Goal: Task Accomplishment & Management: Complete application form

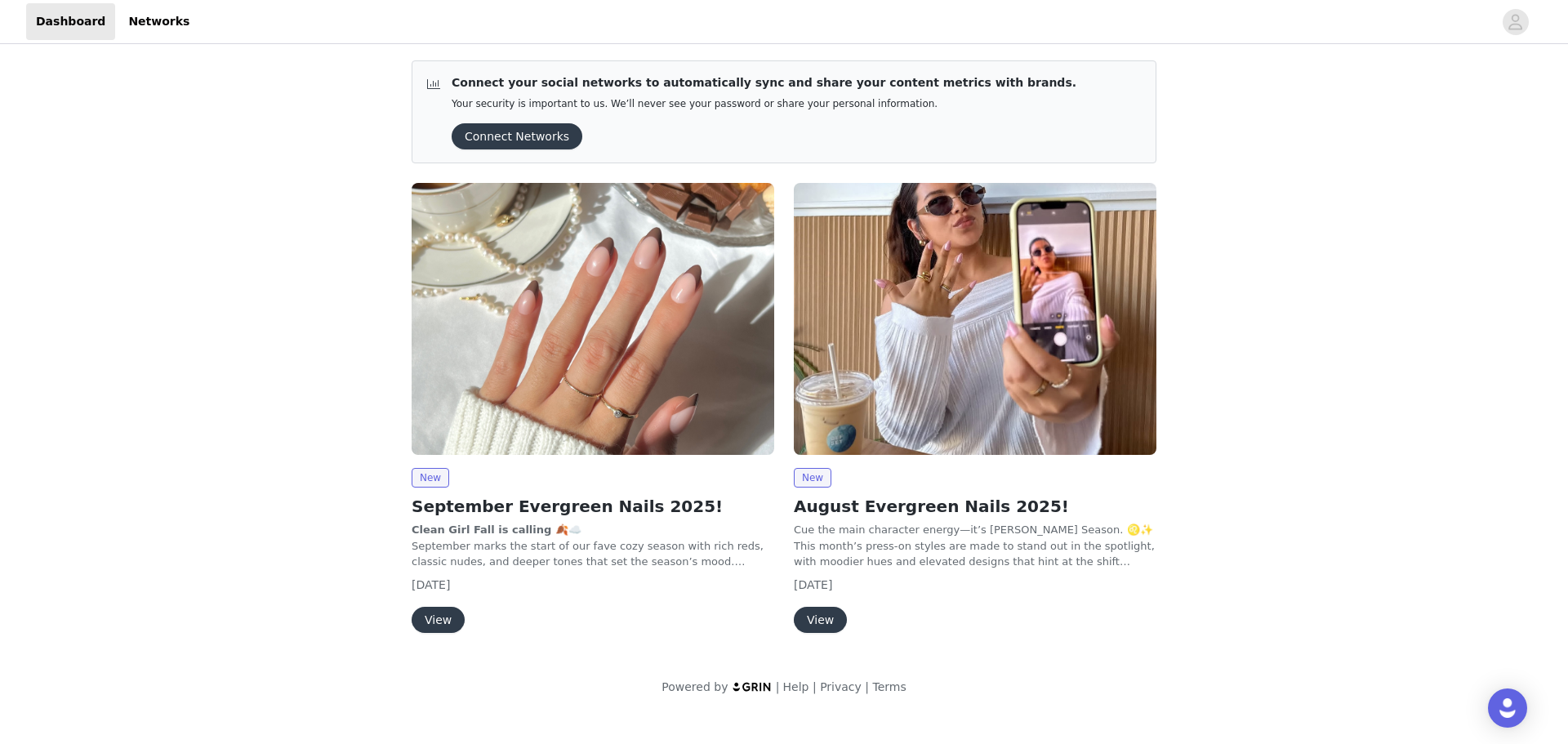
click at [445, 621] on button "View" at bounding box center [438, 621] width 53 height 26
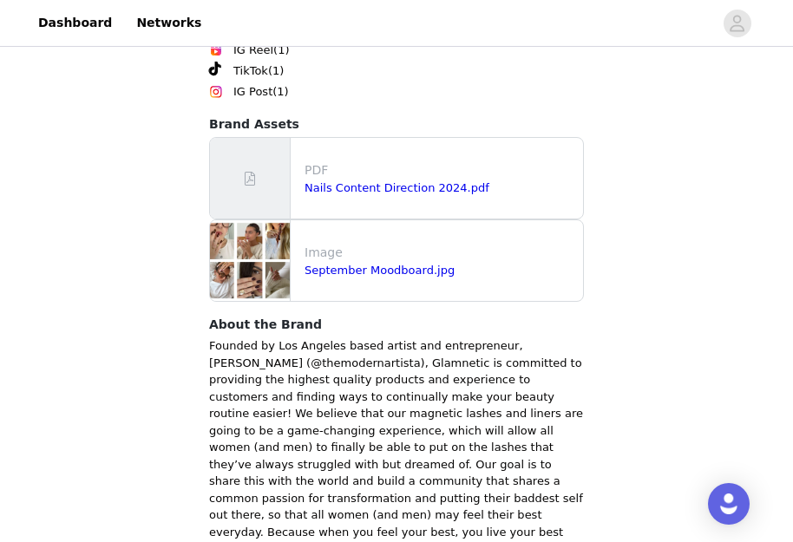
scroll to position [1916, 0]
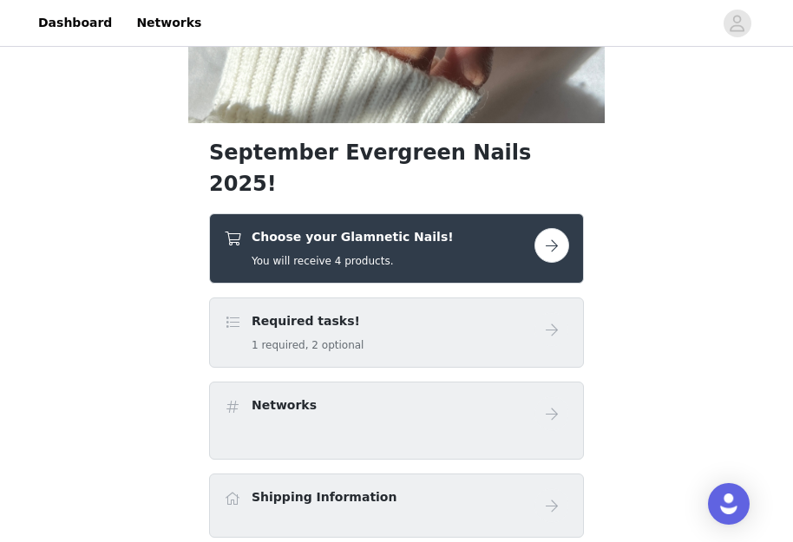
scroll to position [347, 0]
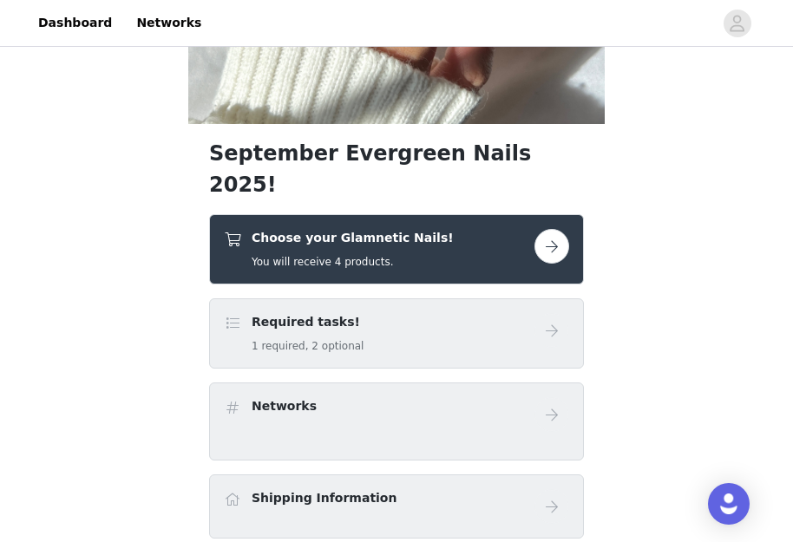
click at [554, 229] on button "button" at bounding box center [551, 246] width 35 height 35
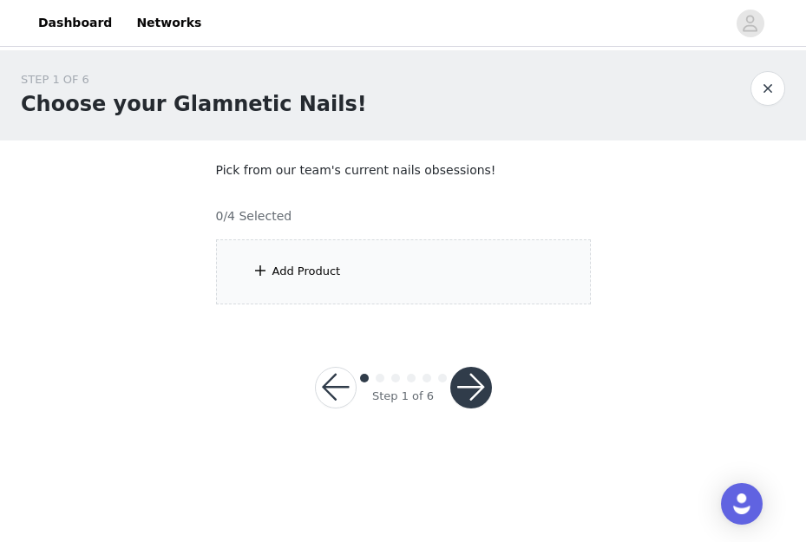
click at [272, 265] on div "Add Product" at bounding box center [306, 271] width 69 height 17
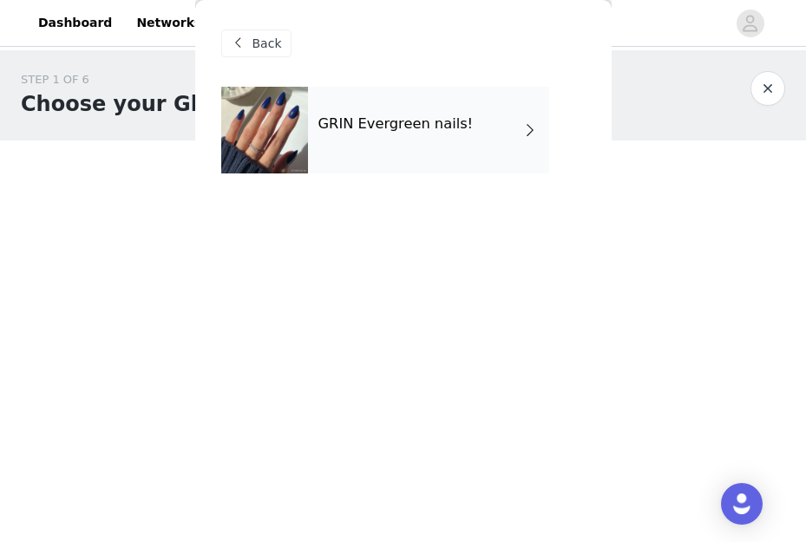
click at [475, 268] on div "Back GRIN Evergreen nails!" at bounding box center [403, 271] width 416 height 542
click at [533, 114] on div "GRIN Evergreen nails!" at bounding box center [428, 130] width 241 height 87
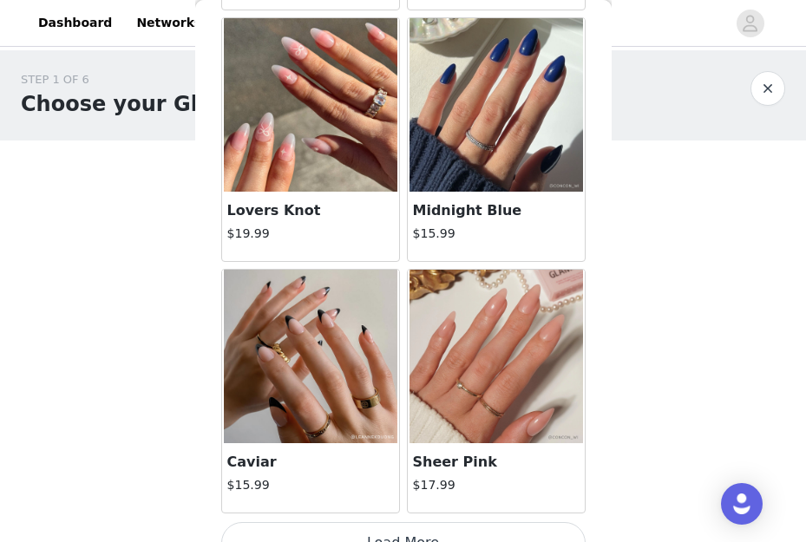
scroll to position [2113, 0]
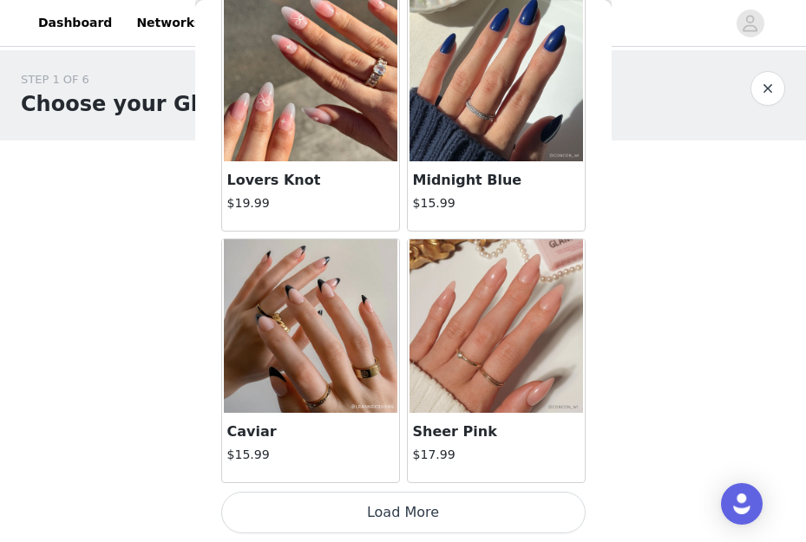
click at [409, 518] on button "Load More" at bounding box center [403, 513] width 364 height 42
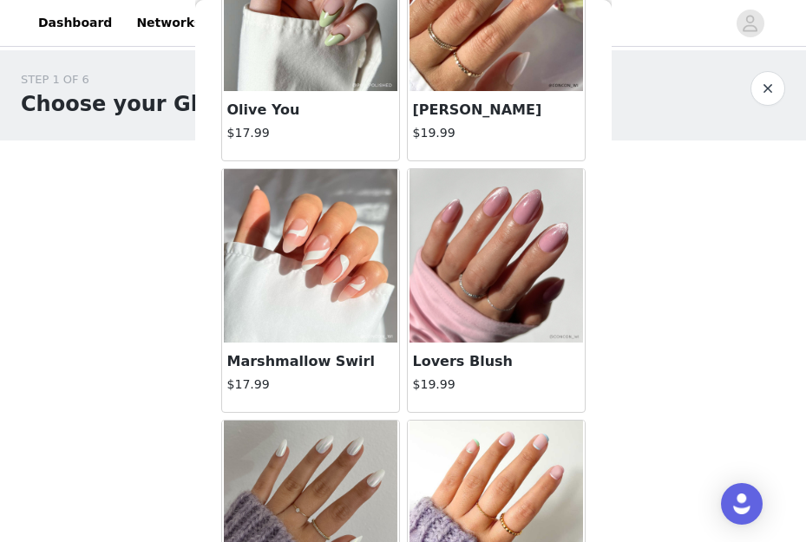
scroll to position [868, 0]
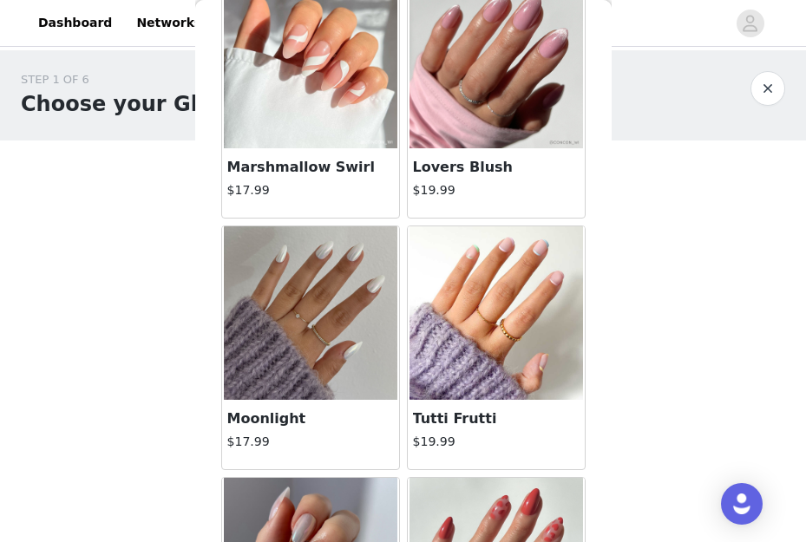
click at [745, 174] on div "STEP 1 OF 6 Choose your Glamnetic Nails! Pick from our team's current nails obs…" at bounding box center [403, 187] width 806 height 275
click at [692, 166] on div "STEP 1 OF 6 Choose your Glamnetic Nails! Pick from our team's current nails obs…" at bounding box center [403, 187] width 806 height 275
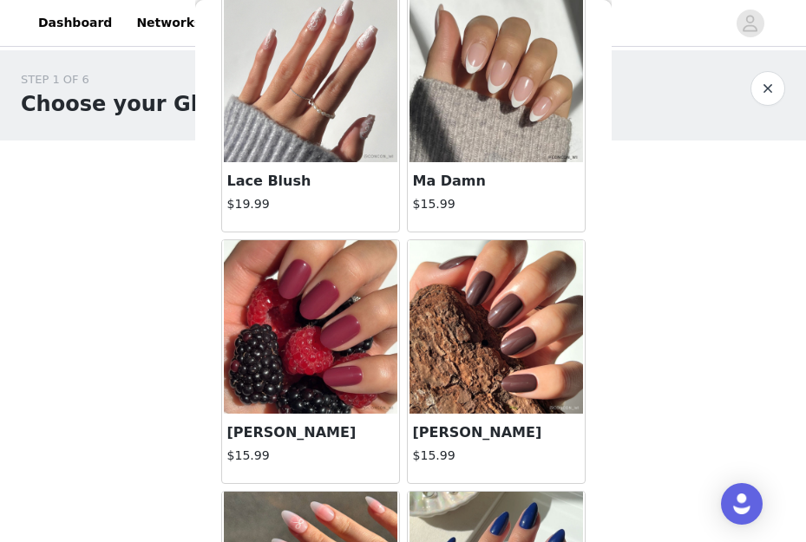
scroll to position [1648, 0]
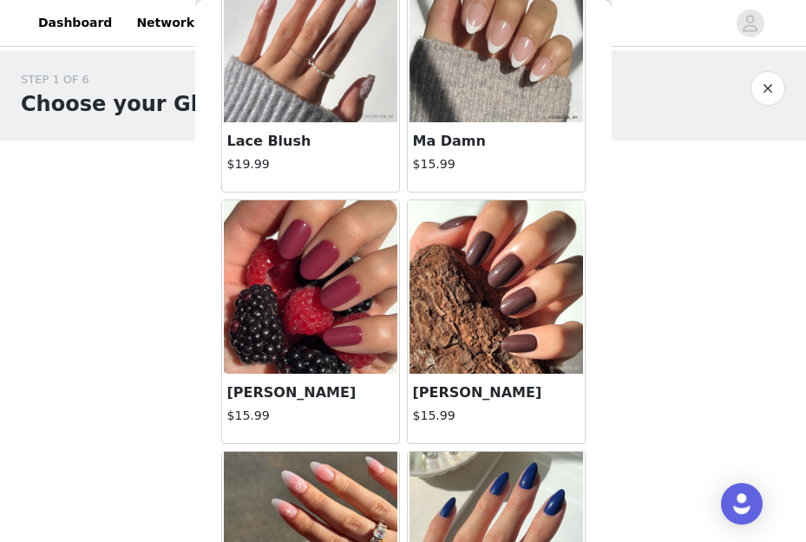
click at [513, 118] on img at bounding box center [497, 36] width 174 height 174
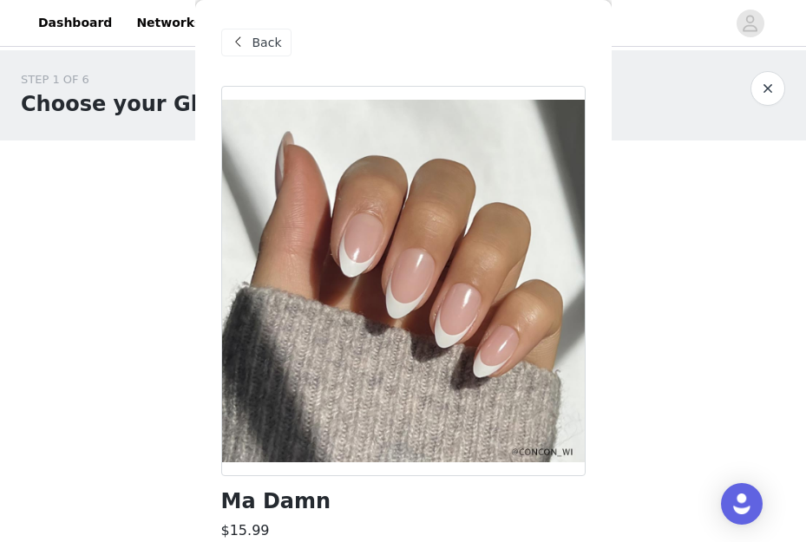
scroll to position [0, 0]
click at [270, 46] on span "Back" at bounding box center [266, 44] width 29 height 18
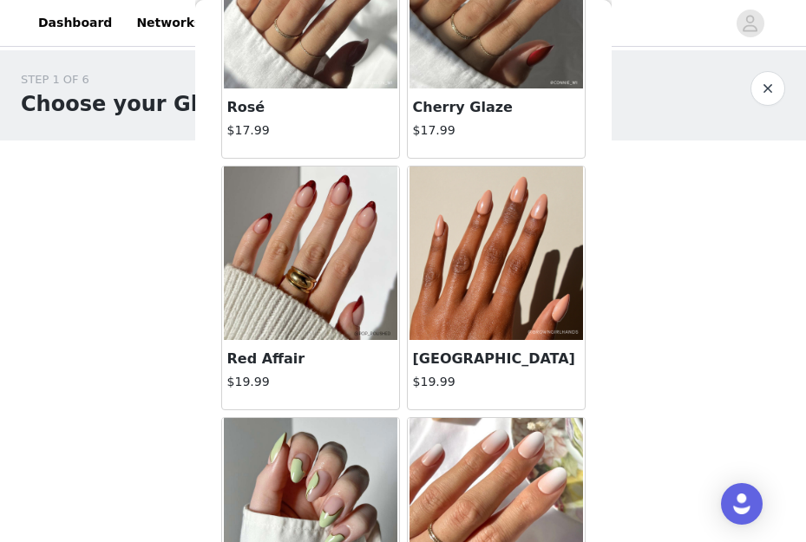
scroll to position [174, 0]
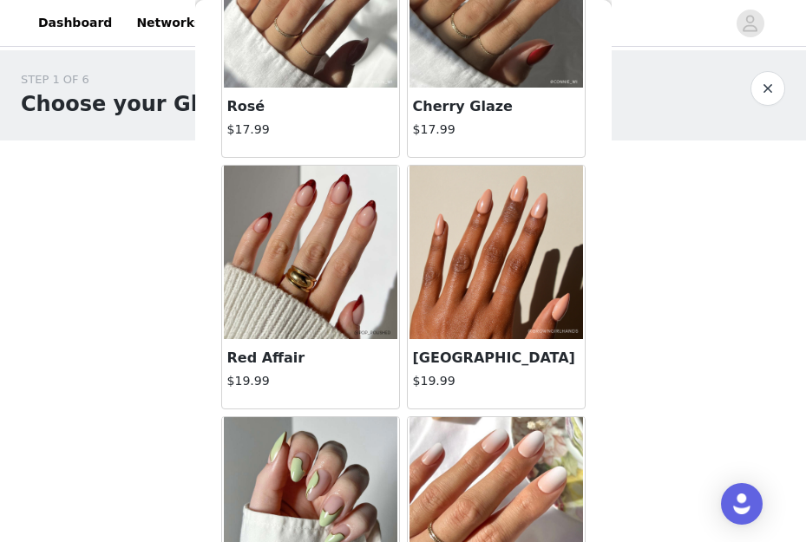
click at [300, 316] on img at bounding box center [311, 253] width 174 height 174
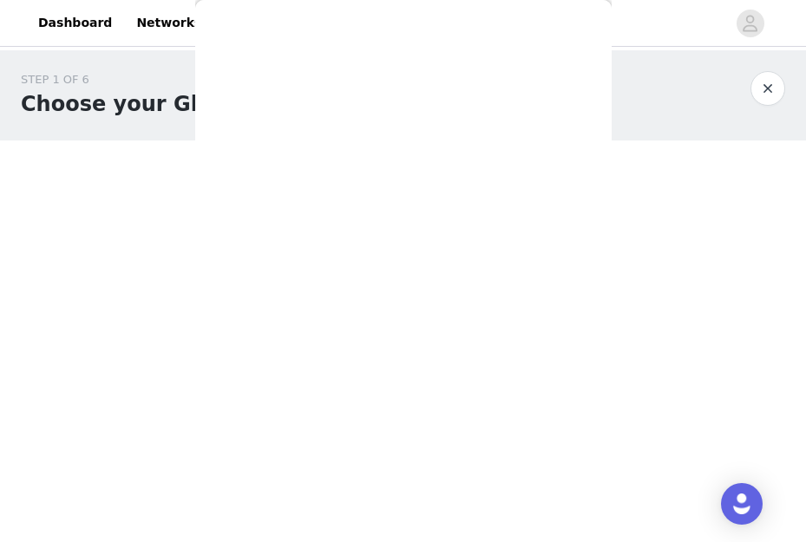
scroll to position [0, 0]
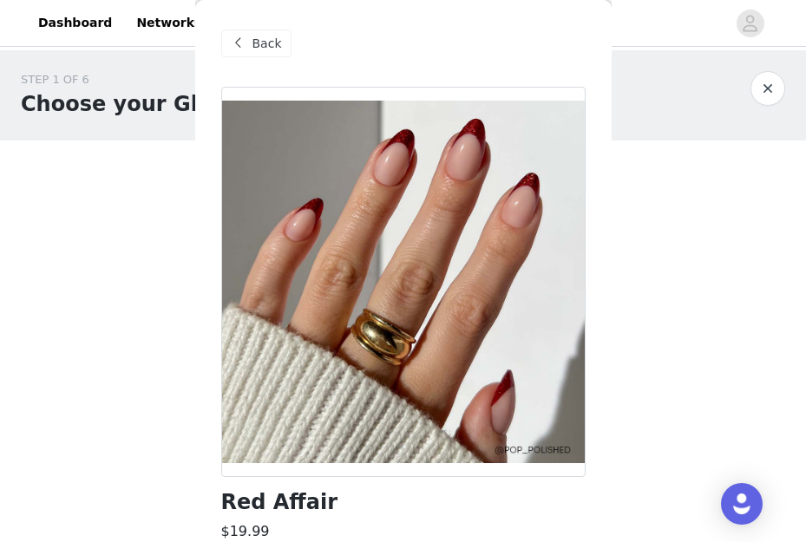
click at [223, 44] on div "Back" at bounding box center [256, 43] width 70 height 28
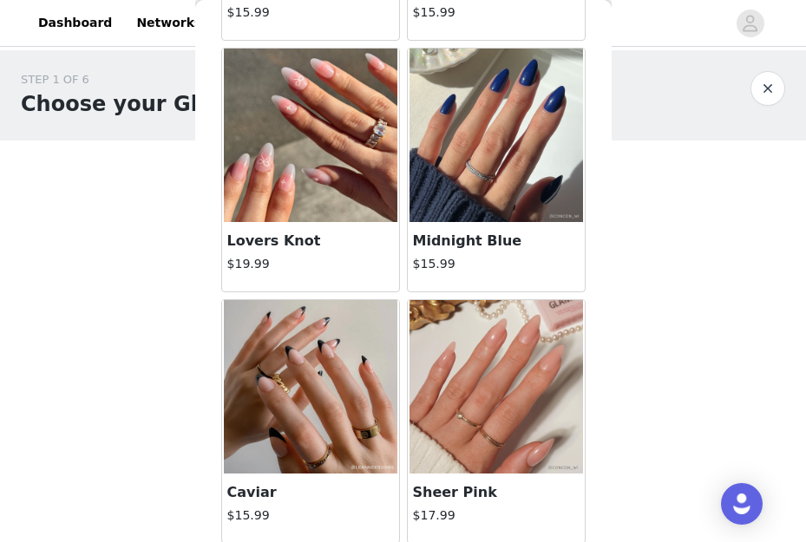
scroll to position [2082, 0]
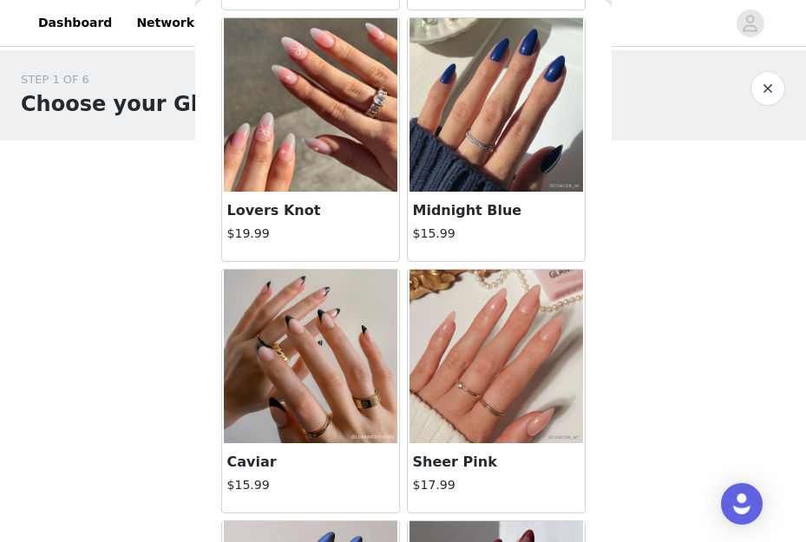
click at [290, 395] on img at bounding box center [311, 357] width 174 height 174
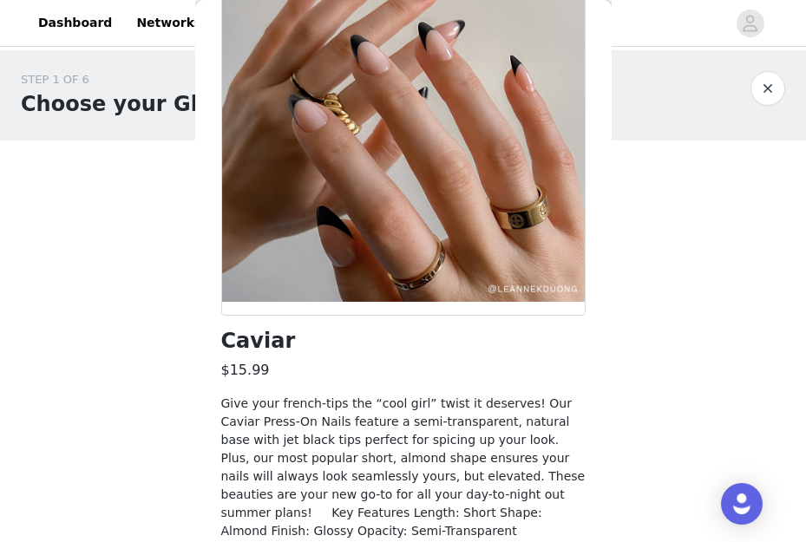
scroll to position [0, 0]
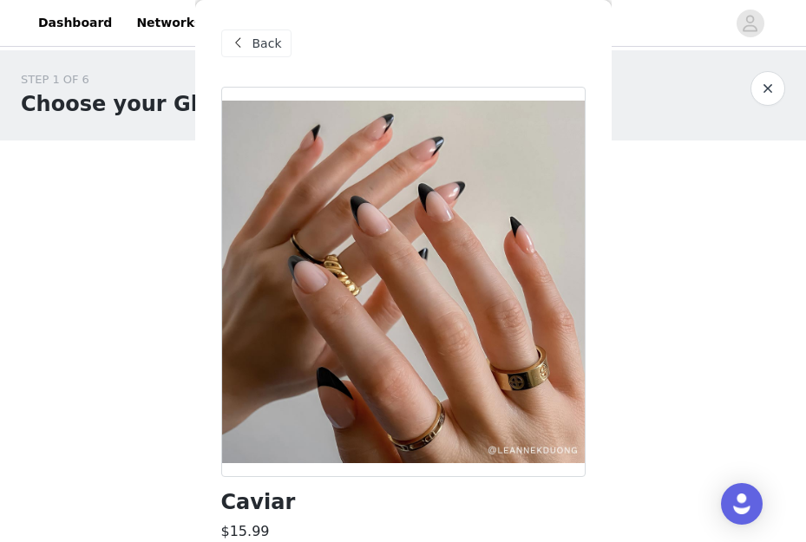
click at [255, 41] on span "Back" at bounding box center [266, 44] width 29 height 18
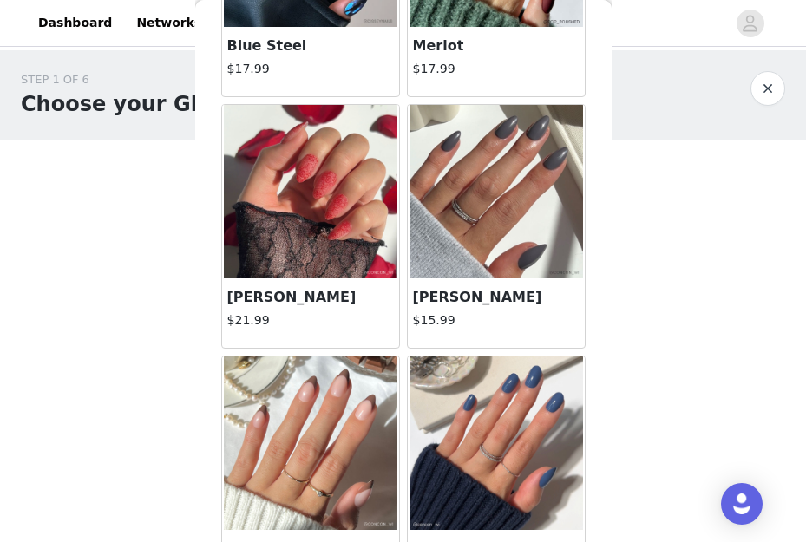
scroll to position [2863, 0]
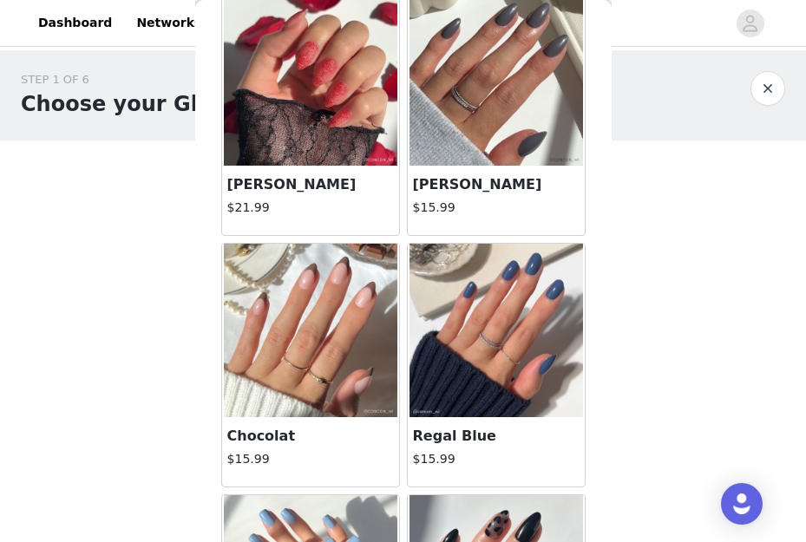
click at [349, 372] on img at bounding box center [311, 331] width 174 height 174
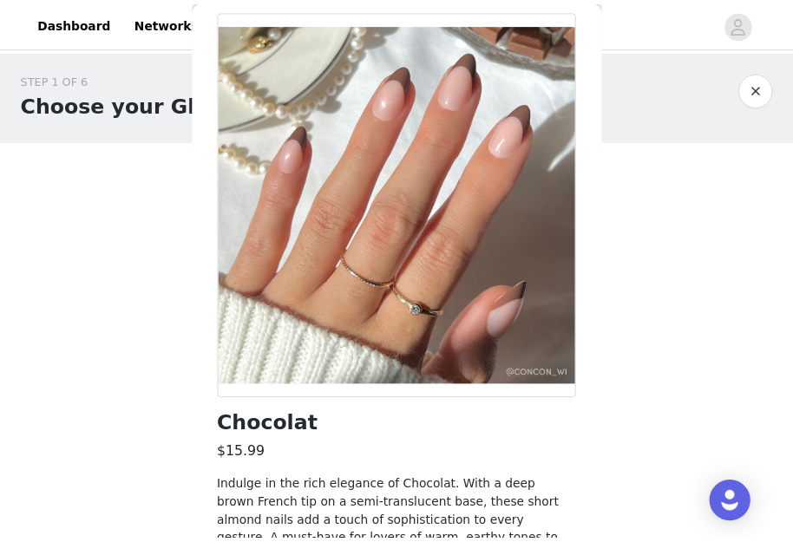
scroll to position [214, 0]
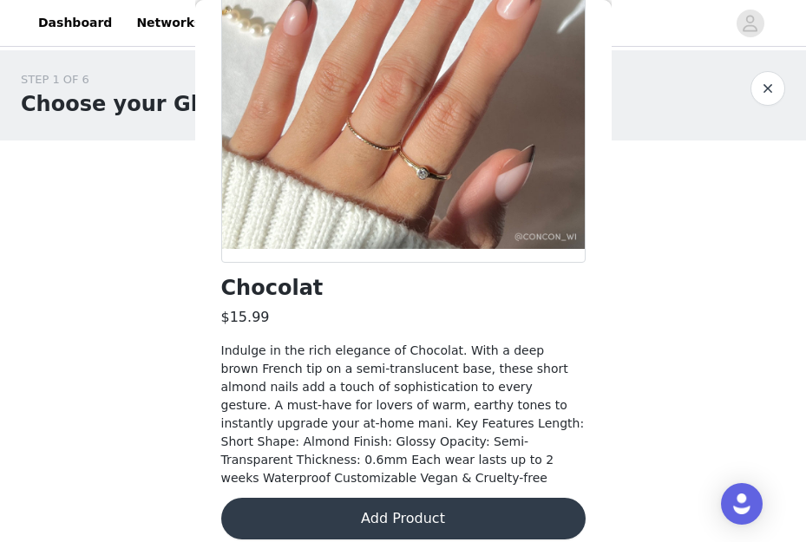
click at [438, 498] on button "Add Product" at bounding box center [403, 519] width 364 height 42
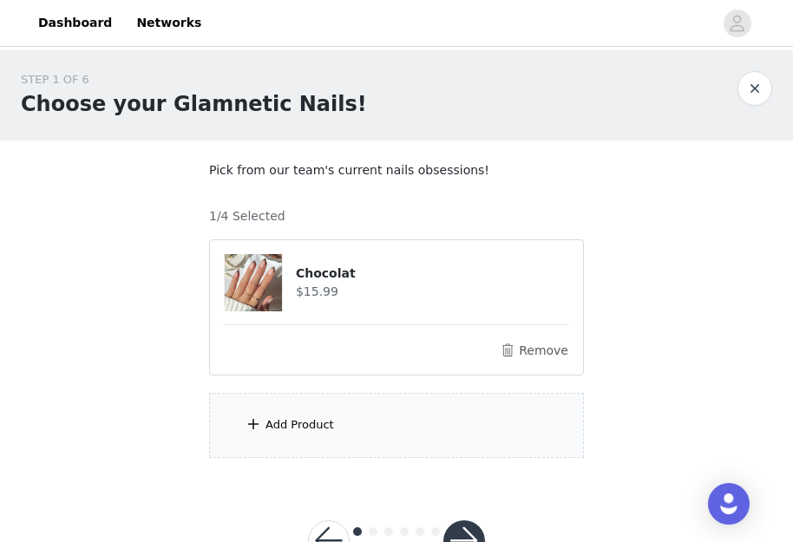
click at [337, 412] on div "Add Product" at bounding box center [396, 425] width 375 height 65
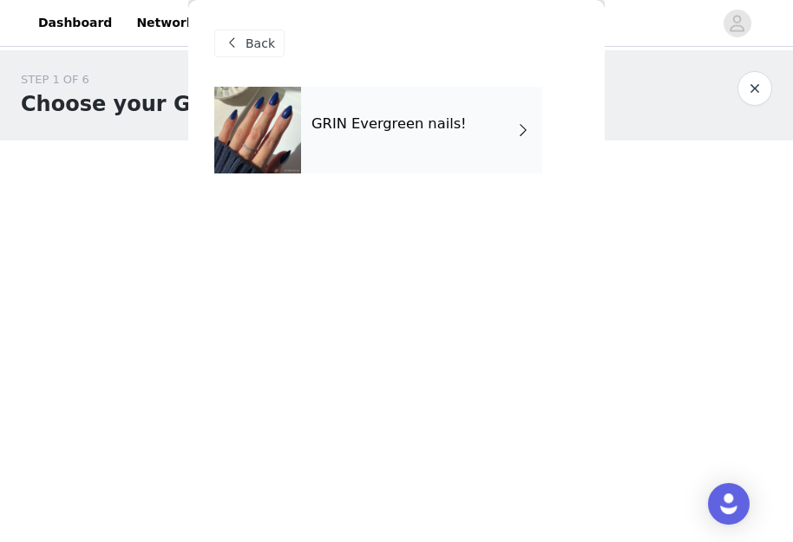
click at [530, 133] on span at bounding box center [522, 130] width 17 height 21
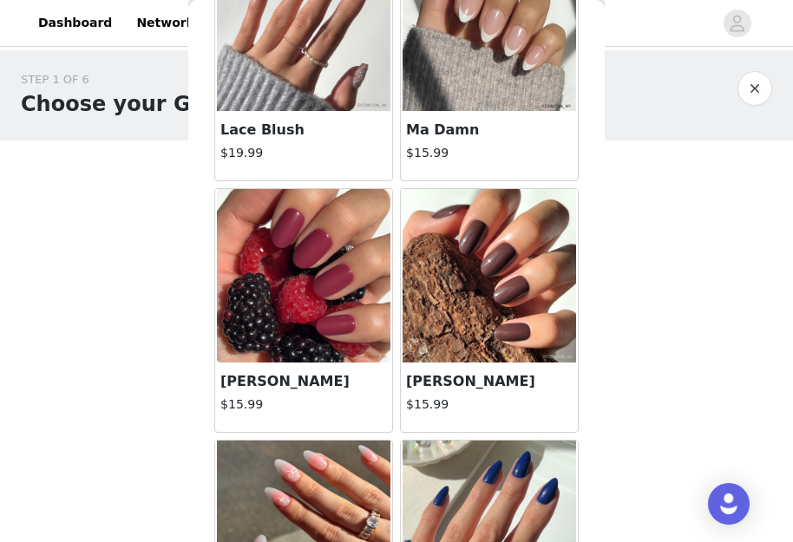
scroll to position [1505, 0]
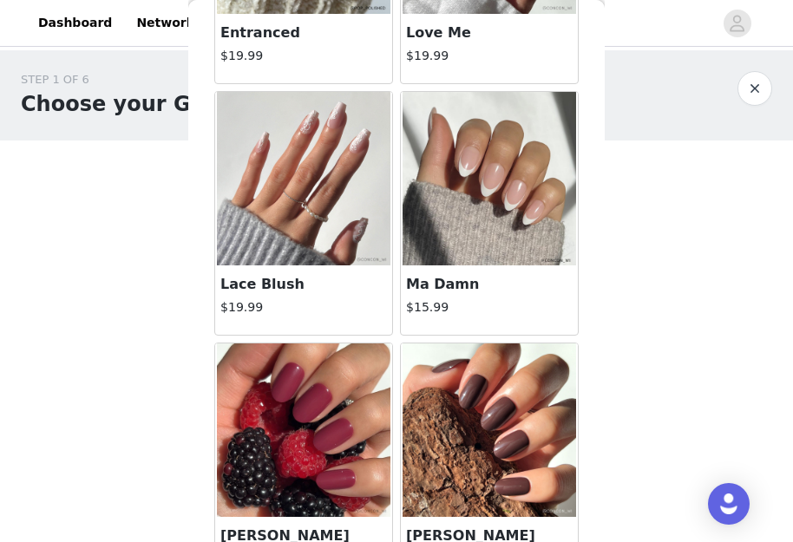
click at [770, 69] on div "STEP 1 OF 6 Choose your Glamnetic Nails!" at bounding box center [396, 95] width 793 height 90
click at [765, 88] on button "button" at bounding box center [754, 88] width 35 height 35
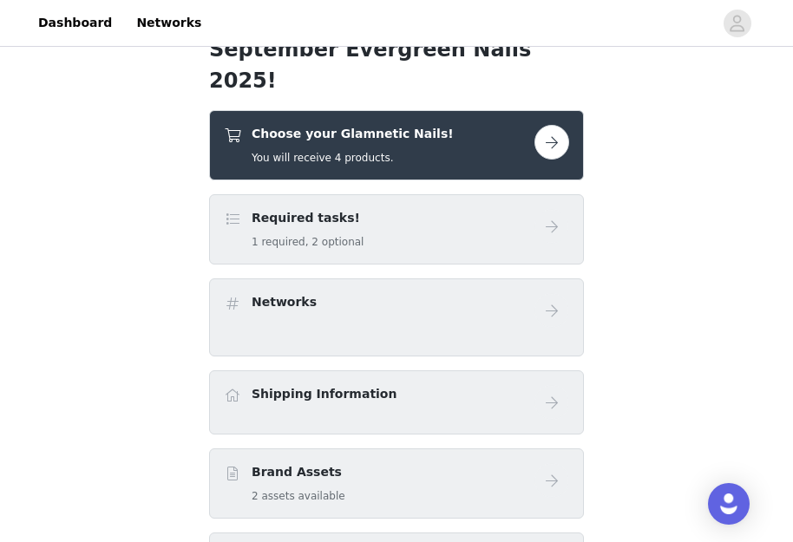
scroll to position [347, 0]
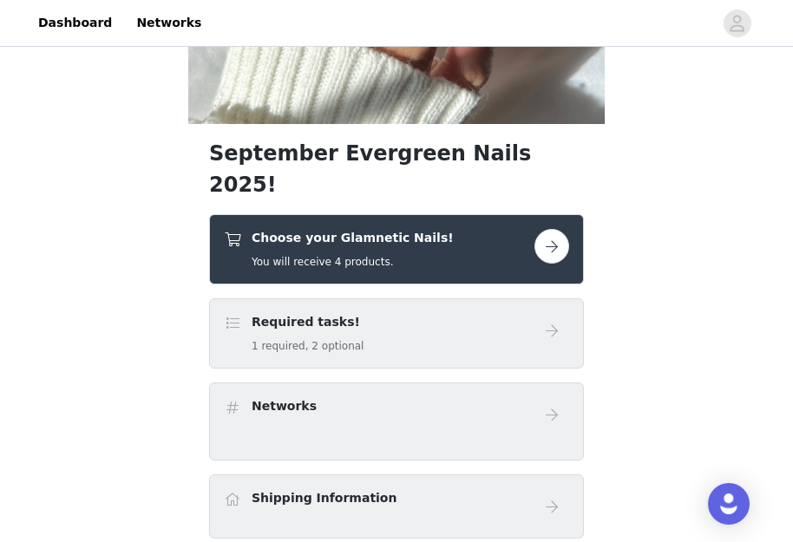
click at [549, 229] on button "button" at bounding box center [551, 246] width 35 height 35
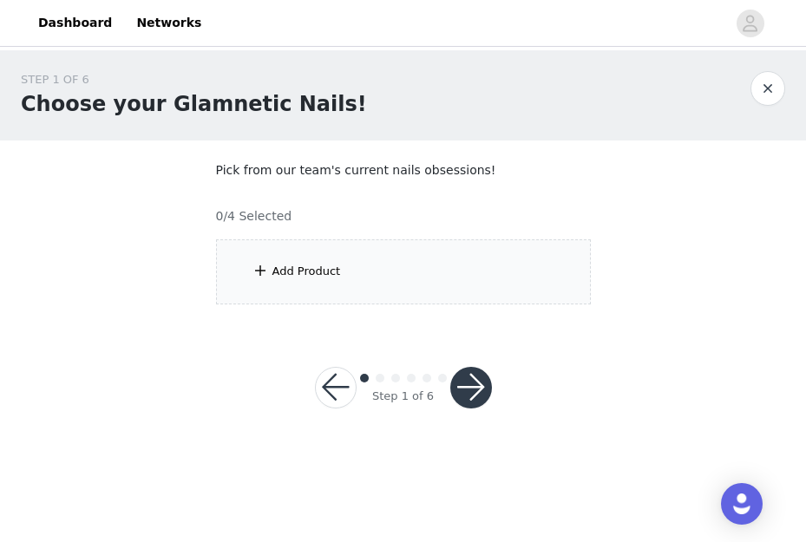
click at [372, 256] on div "Add Product" at bounding box center [403, 271] width 375 height 65
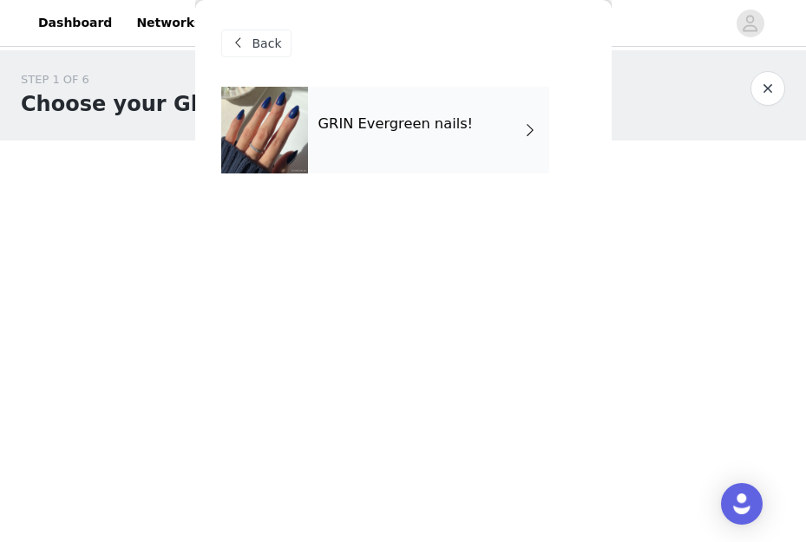
click at [512, 159] on div "GRIN Evergreen nails!" at bounding box center [428, 130] width 241 height 87
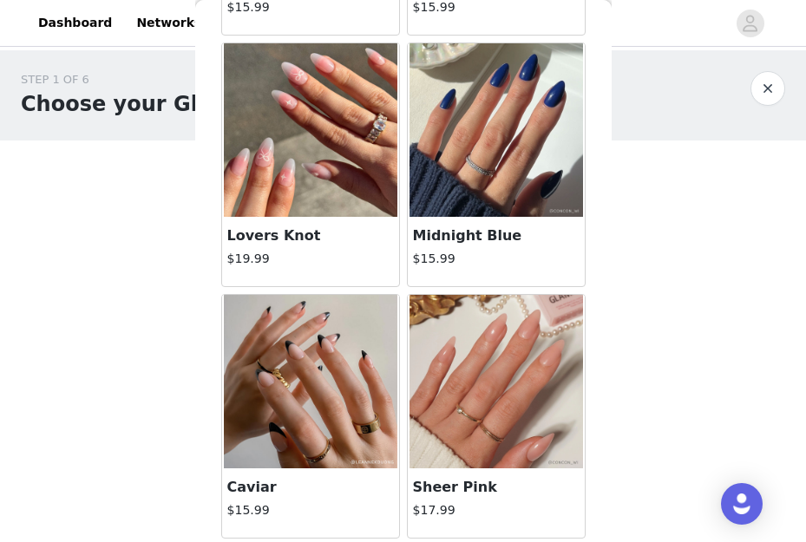
scroll to position [2113, 0]
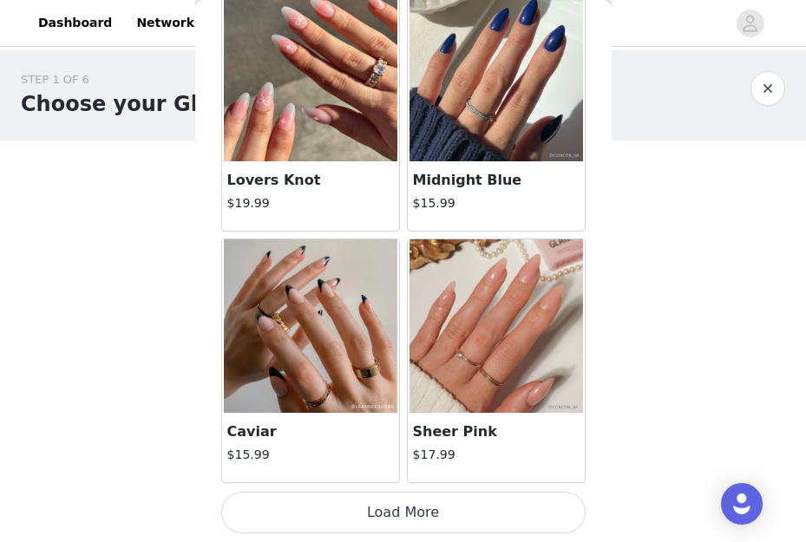
click at [425, 504] on button "Load More" at bounding box center [403, 513] width 364 height 42
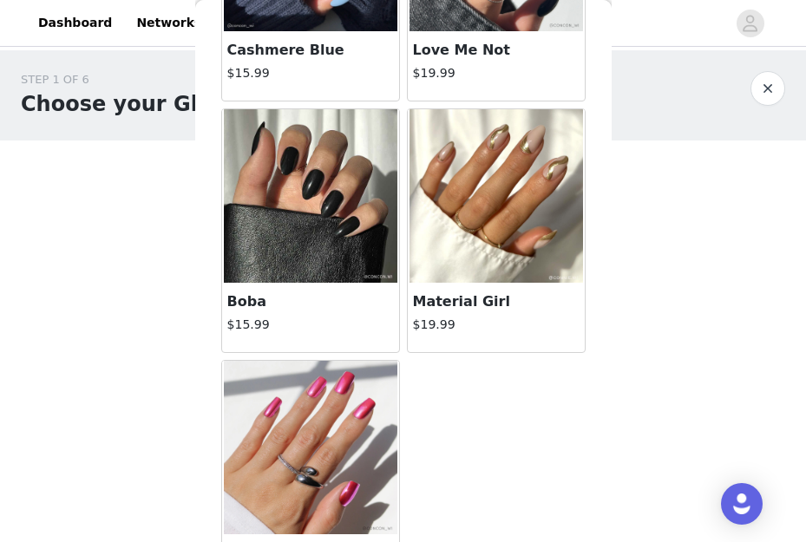
scroll to position [3567, 0]
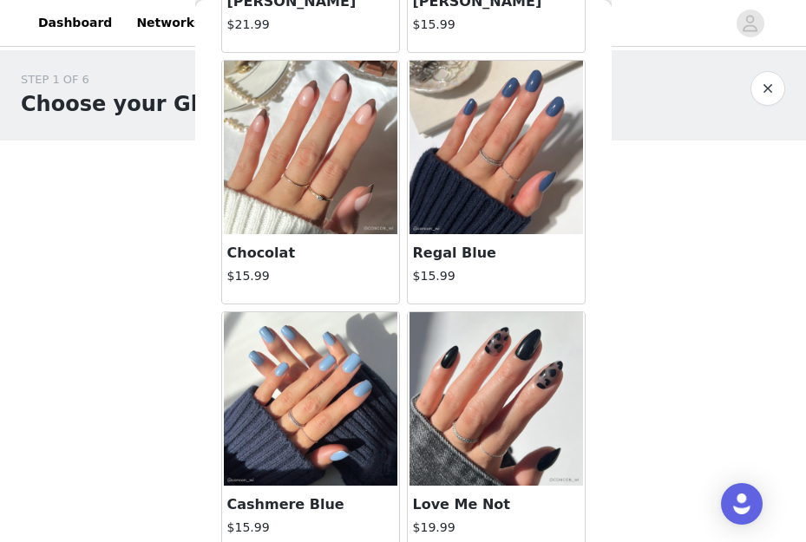
click at [273, 222] on img at bounding box center [311, 148] width 174 height 174
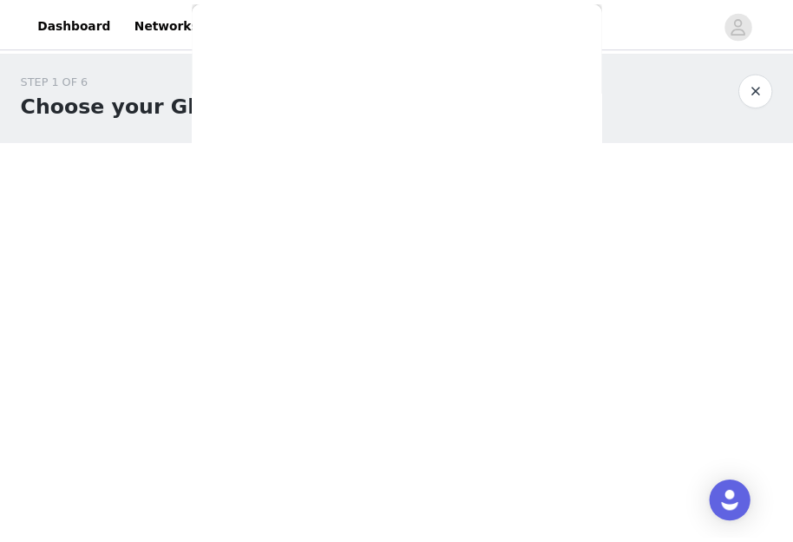
scroll to position [214, 0]
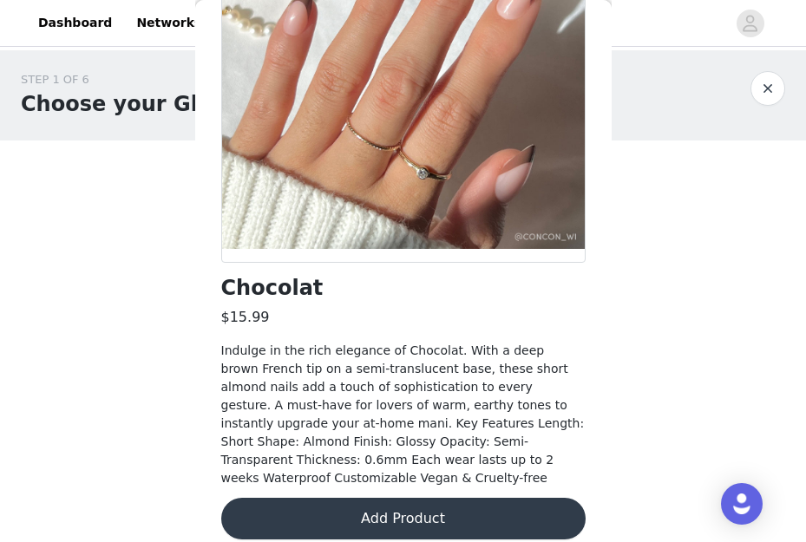
click at [397, 498] on button "Add Product" at bounding box center [403, 519] width 364 height 42
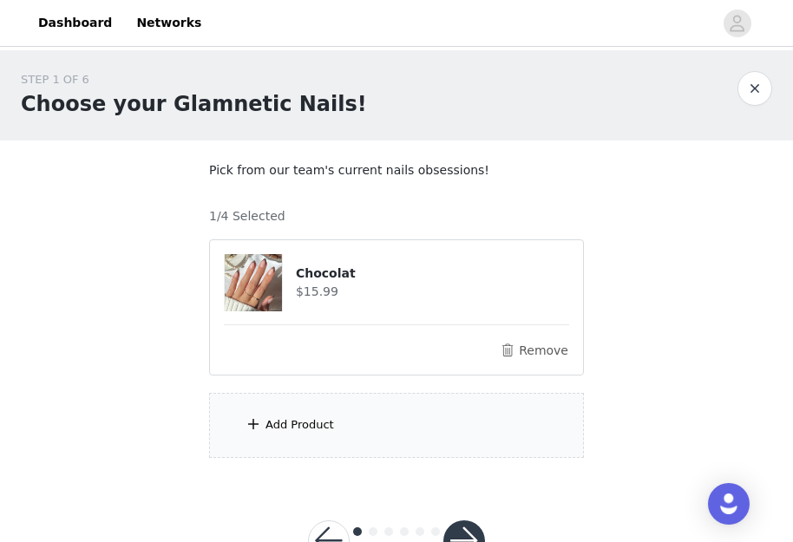
click at [327, 418] on div "Add Product" at bounding box center [299, 424] width 69 height 17
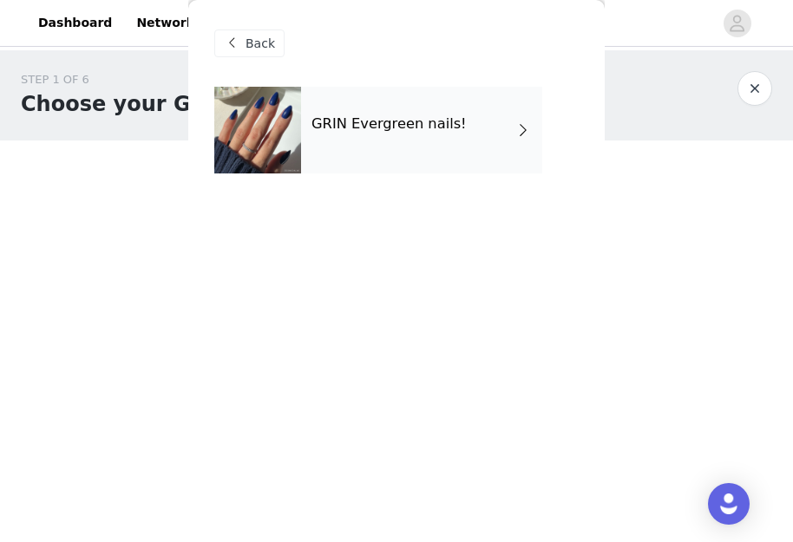
click at [528, 136] on span at bounding box center [522, 130] width 17 height 21
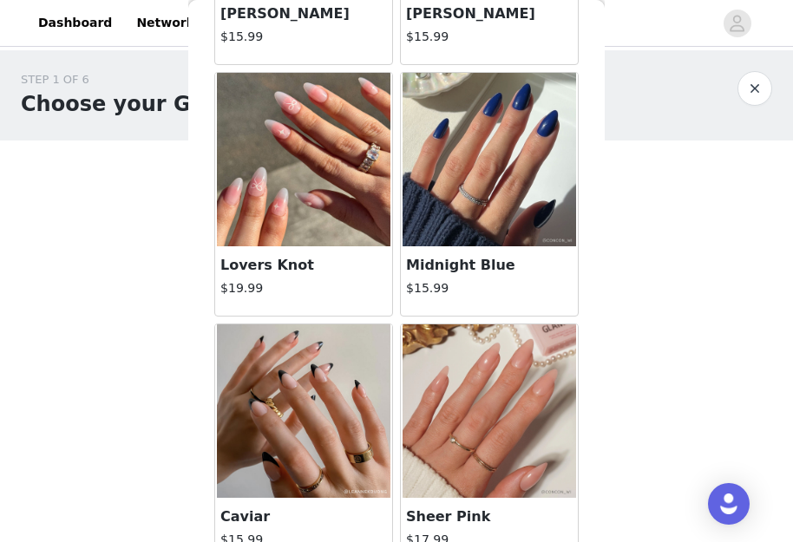
scroll to position [2113, 0]
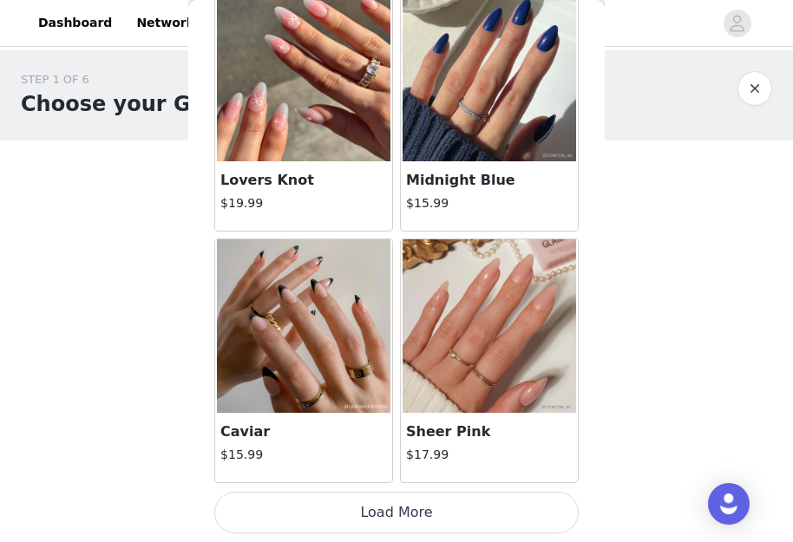
click at [471, 514] on button "Load More" at bounding box center [396, 513] width 364 height 42
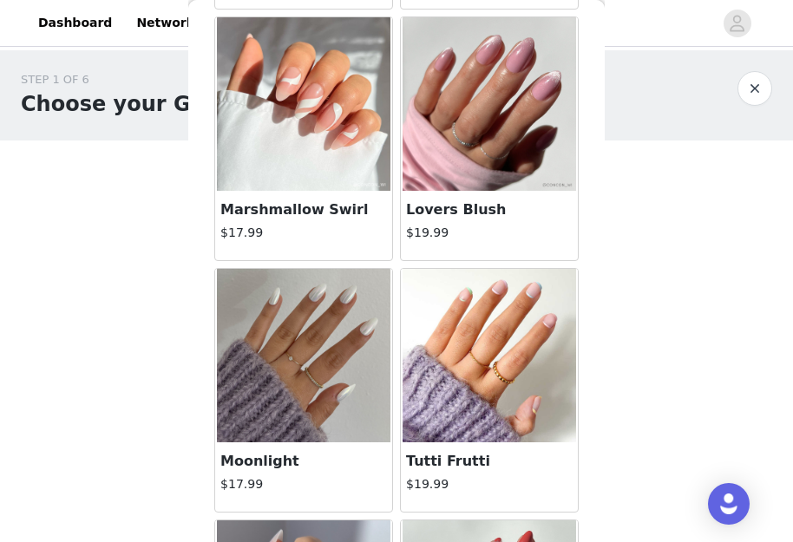
scroll to position [617, 0]
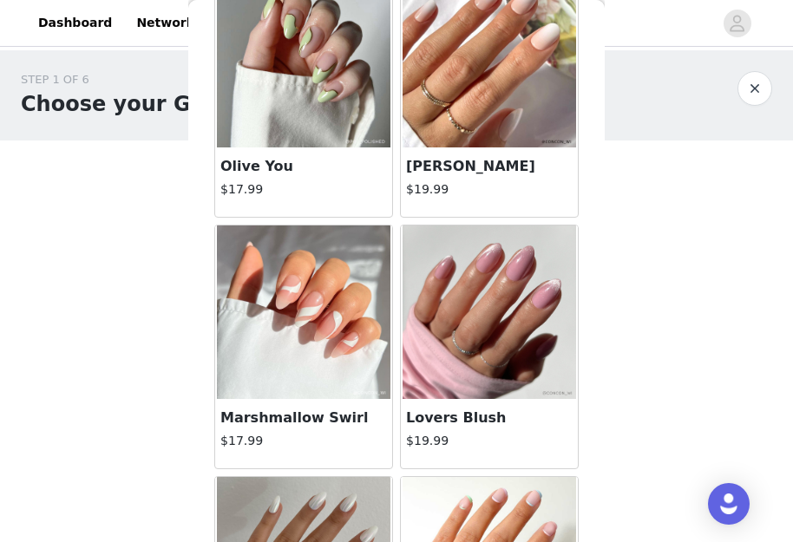
click at [468, 288] on img at bounding box center [490, 313] width 174 height 174
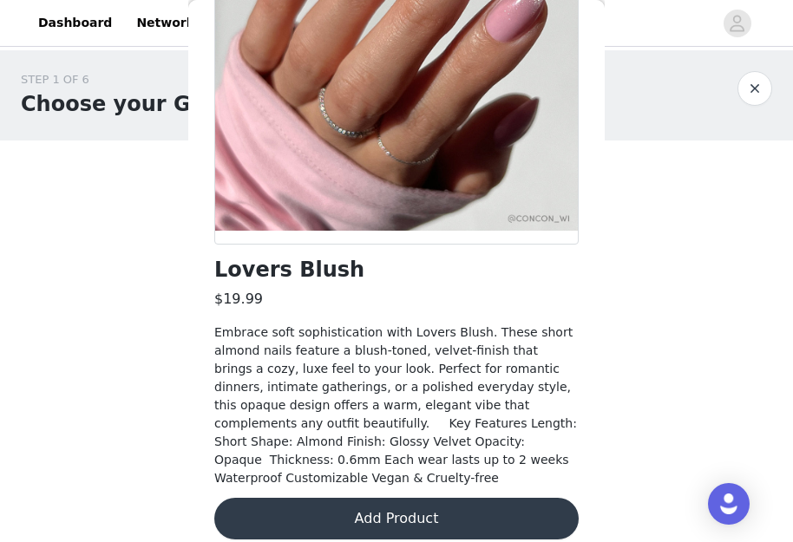
scroll to position [0, 0]
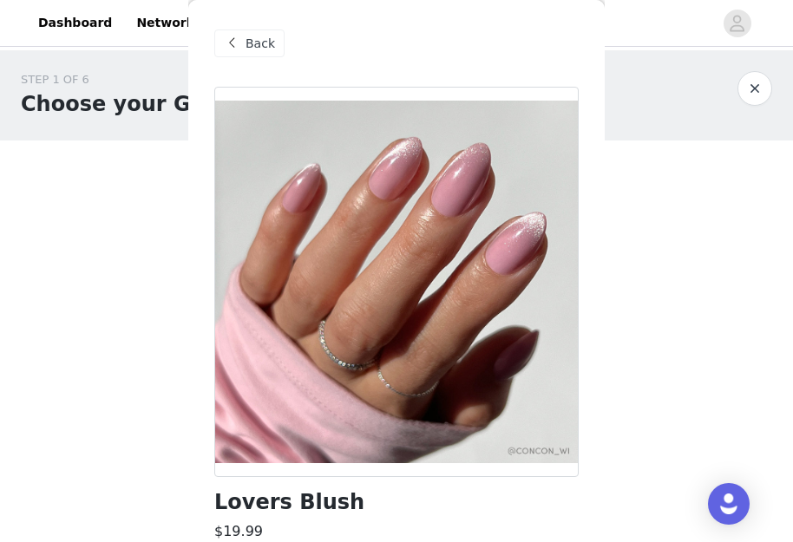
click at [241, 52] on span at bounding box center [231, 43] width 21 height 21
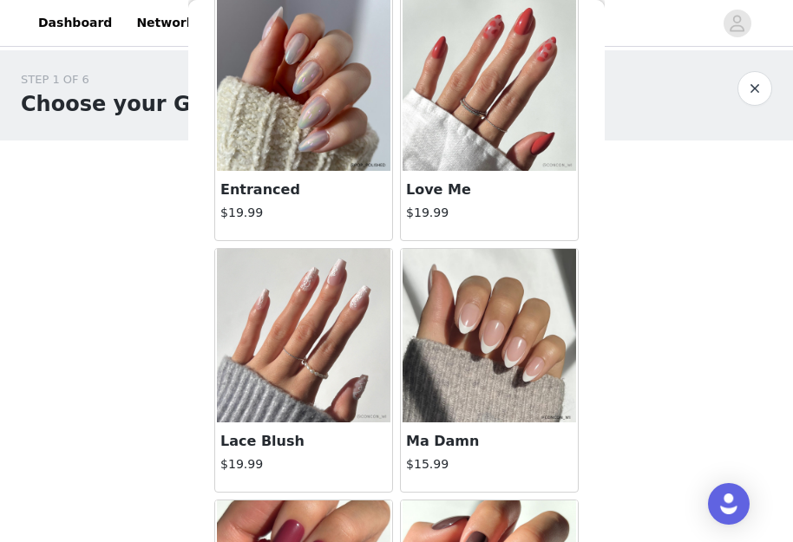
scroll to position [1311, 0]
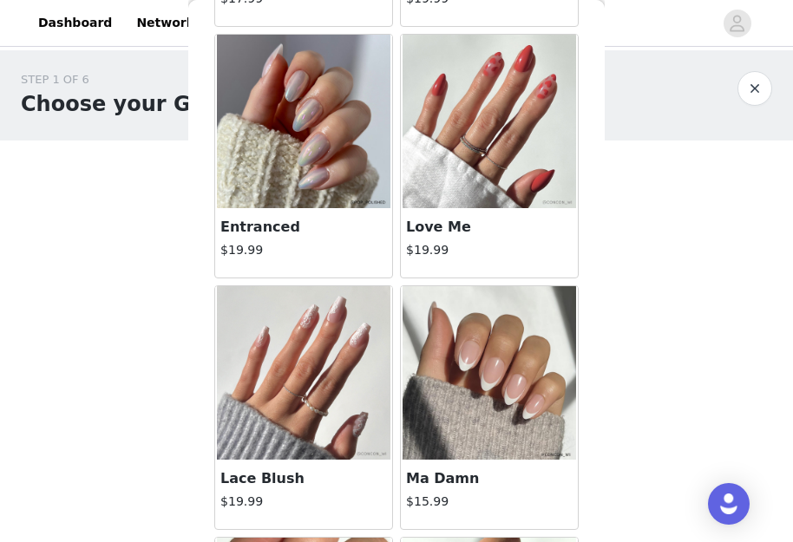
click at [447, 376] on img at bounding box center [490, 373] width 174 height 174
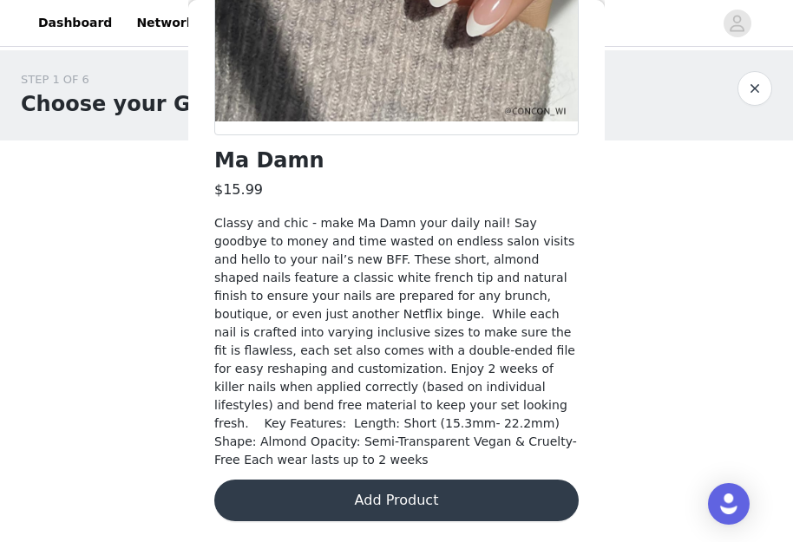
scroll to position [324, 0]
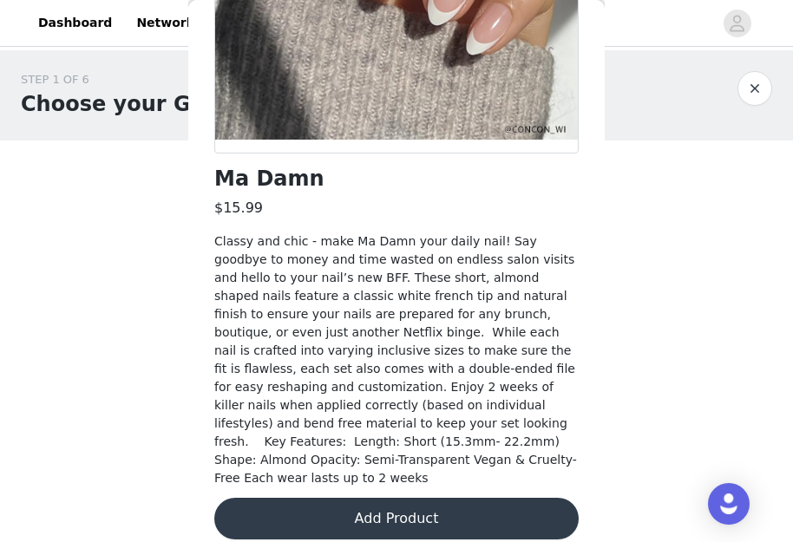
click at [400, 505] on button "Add Product" at bounding box center [396, 519] width 364 height 42
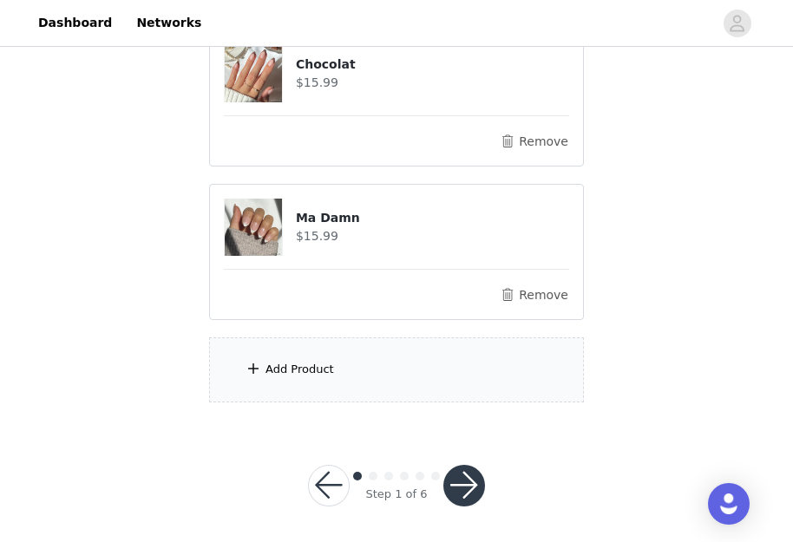
scroll to position [215, 0]
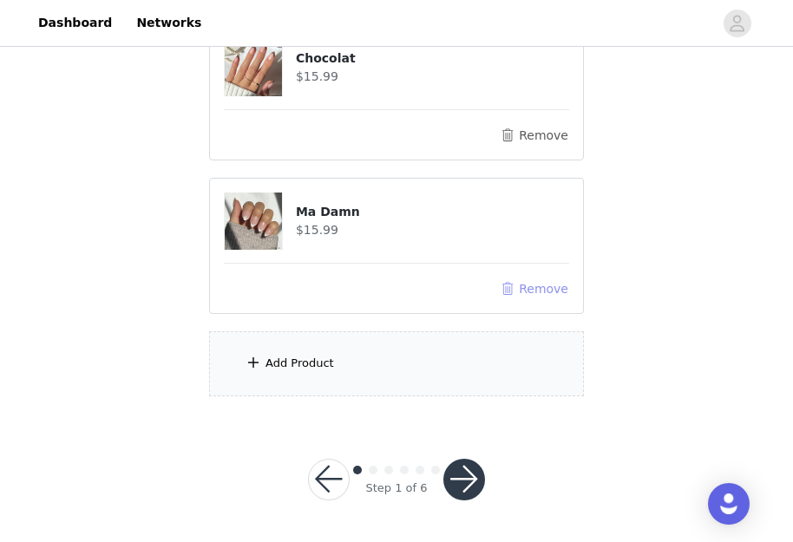
click at [561, 287] on button "Remove" at bounding box center [534, 289] width 69 height 21
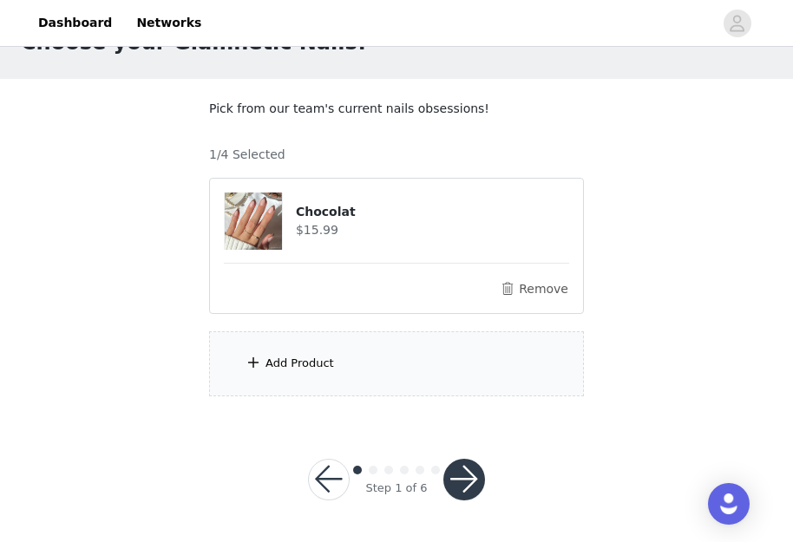
scroll to position [62, 0]
click at [403, 374] on div "Add Product" at bounding box center [396, 363] width 375 height 65
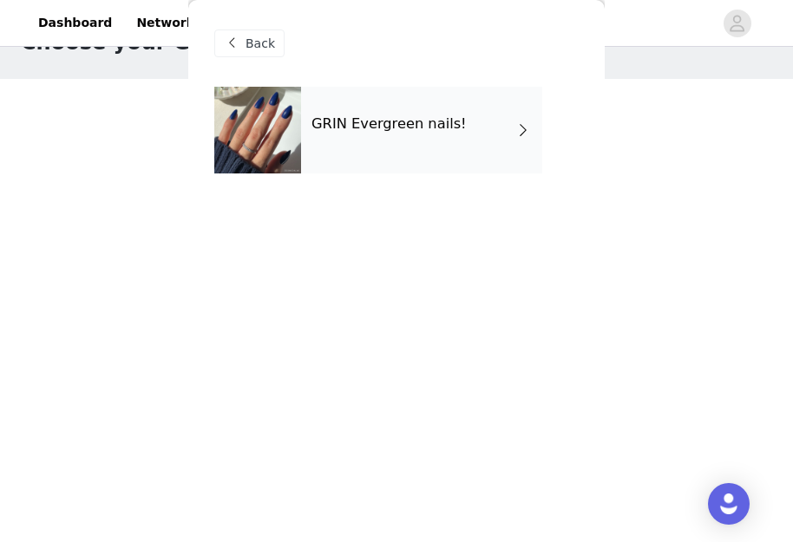
click at [415, 153] on div "GRIN Evergreen nails!" at bounding box center [421, 130] width 241 height 87
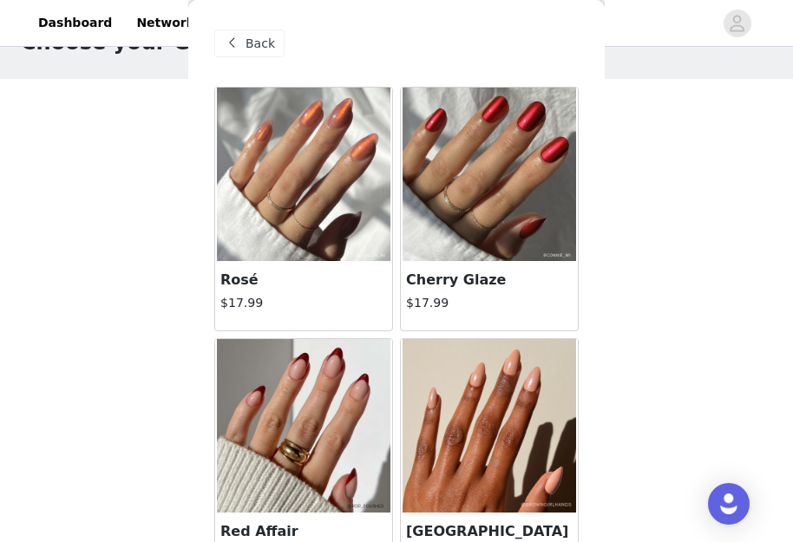
click at [308, 391] on img at bounding box center [304, 426] width 174 height 174
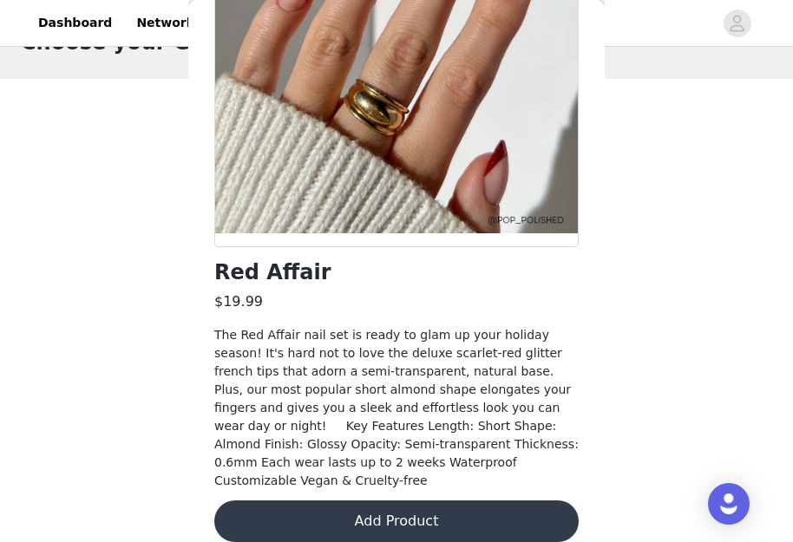
scroll to position [233, 0]
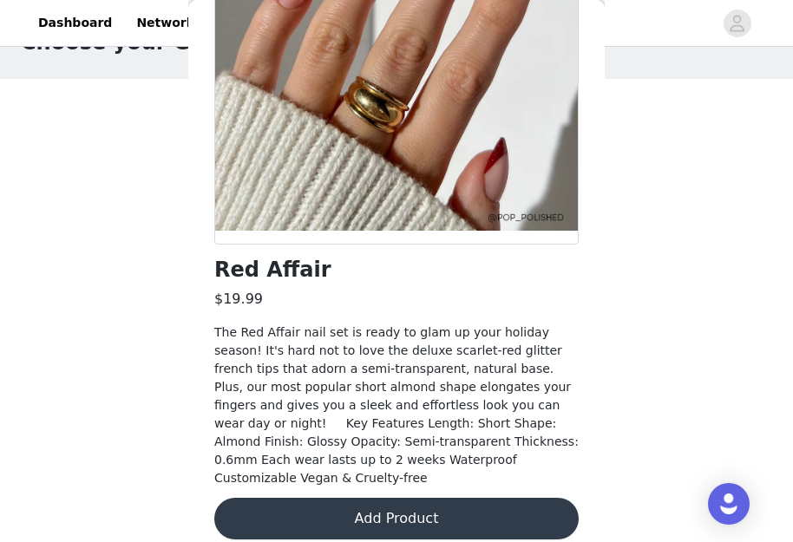
click at [347, 514] on button "Add Product" at bounding box center [396, 519] width 364 height 42
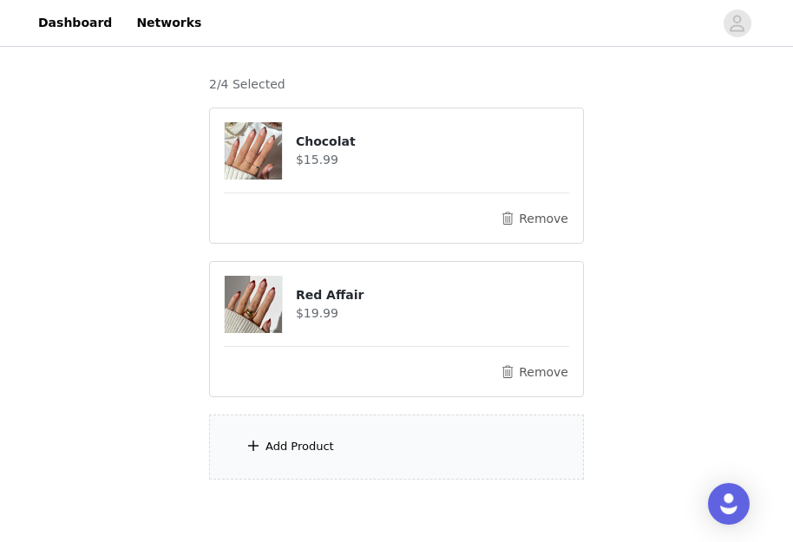
scroll to position [215, 0]
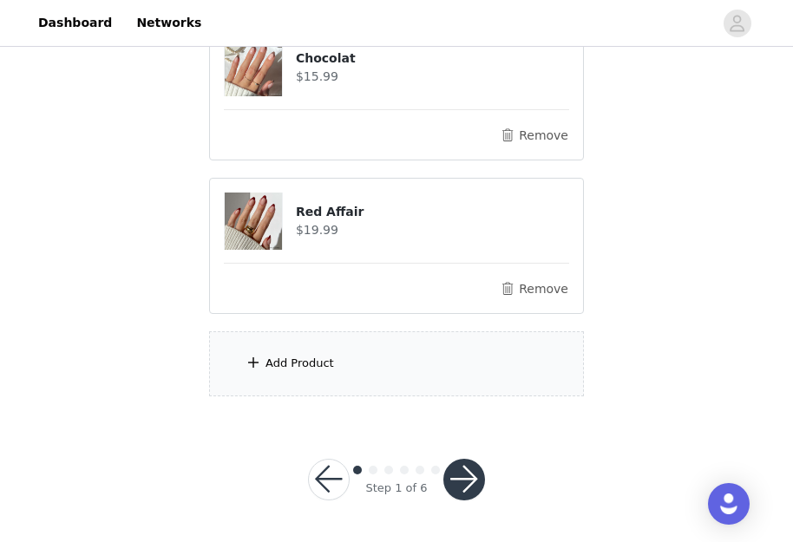
click at [343, 368] on div "Add Product" at bounding box center [396, 363] width 375 height 65
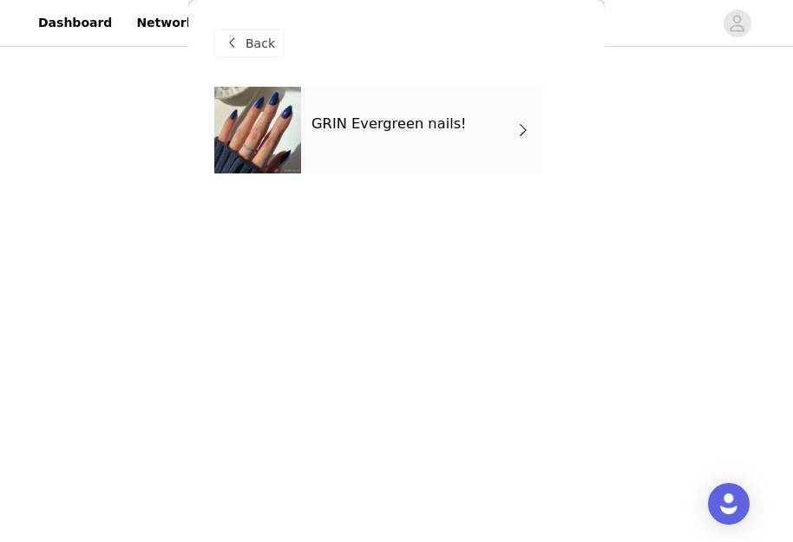
click at [475, 108] on div "GRIN Evergreen nails!" at bounding box center [421, 130] width 241 height 87
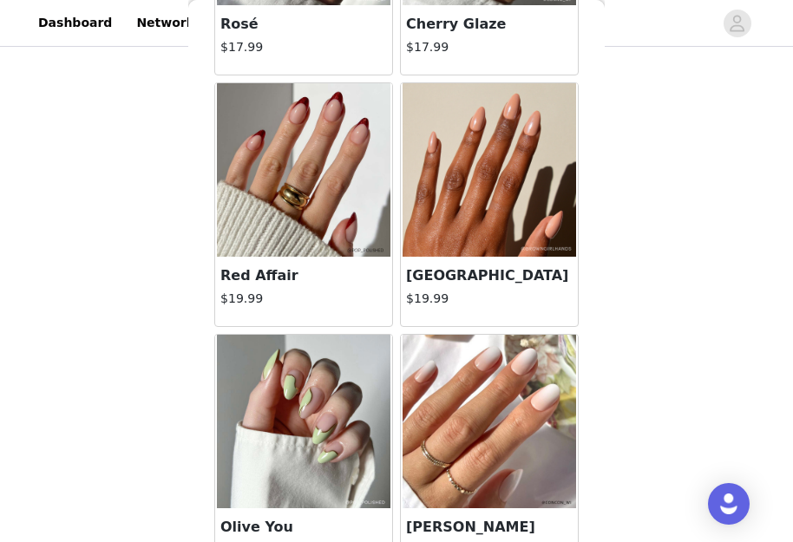
scroll to position [260, 0]
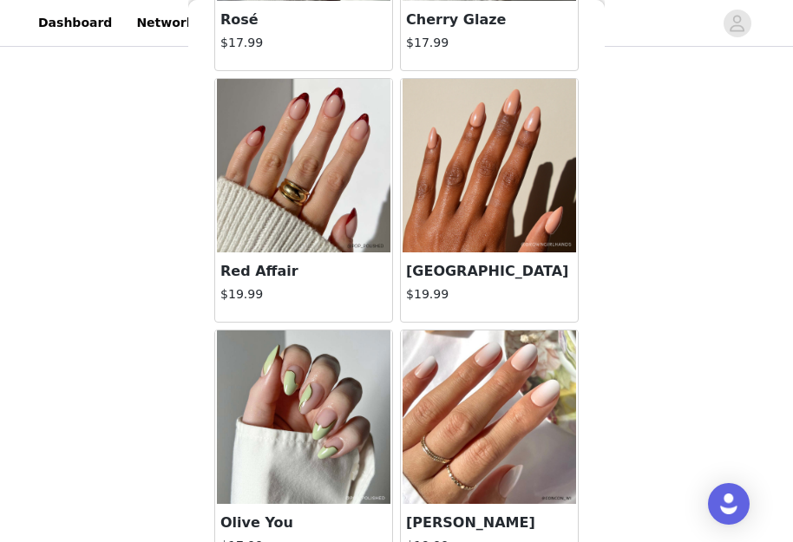
click at [501, 217] on img at bounding box center [490, 166] width 174 height 174
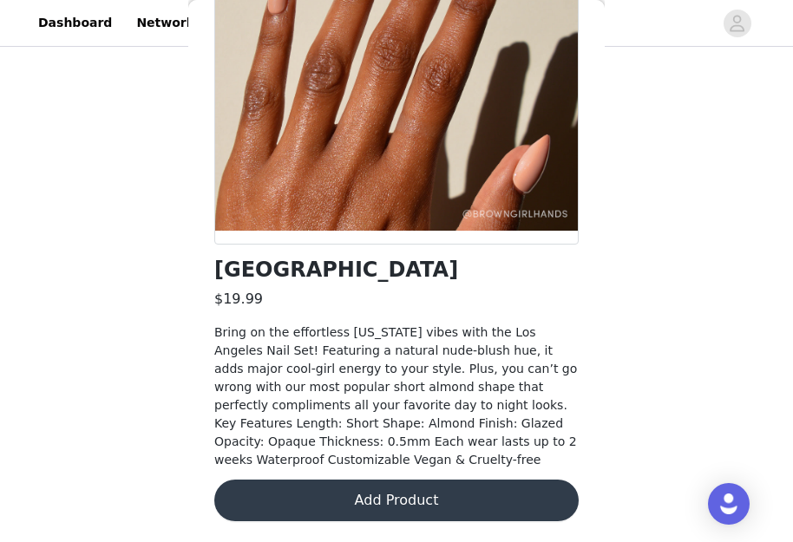
scroll to position [0, 0]
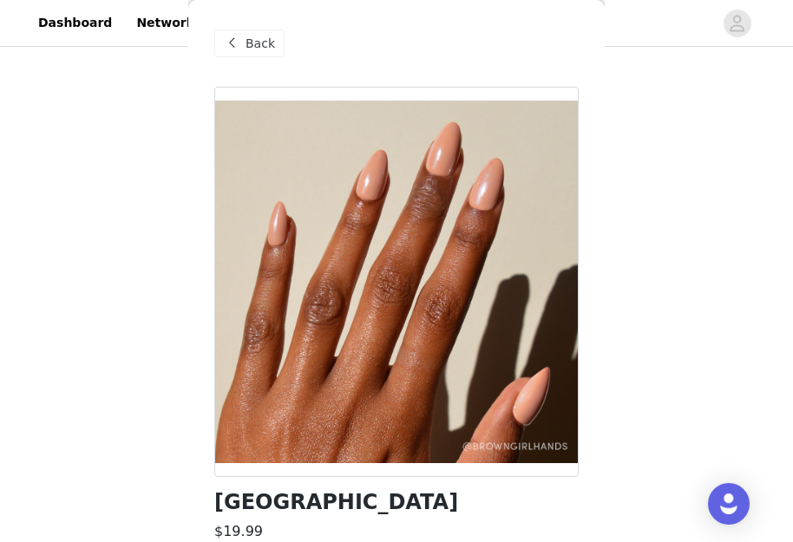
click at [266, 44] on span "Back" at bounding box center [260, 44] width 29 height 18
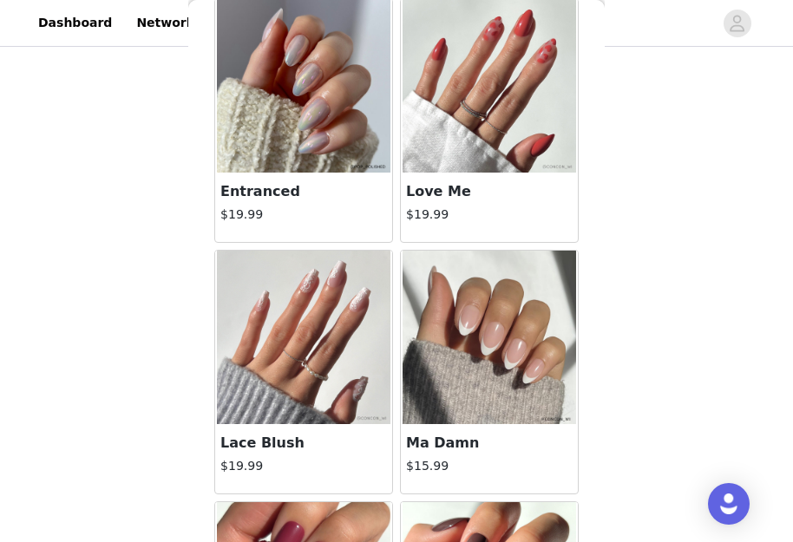
scroll to position [1388, 0]
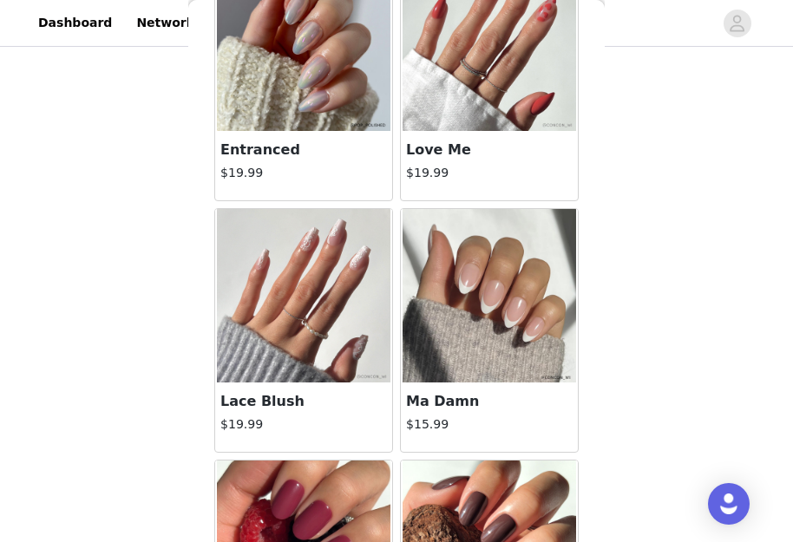
click at [344, 351] on img at bounding box center [304, 296] width 174 height 174
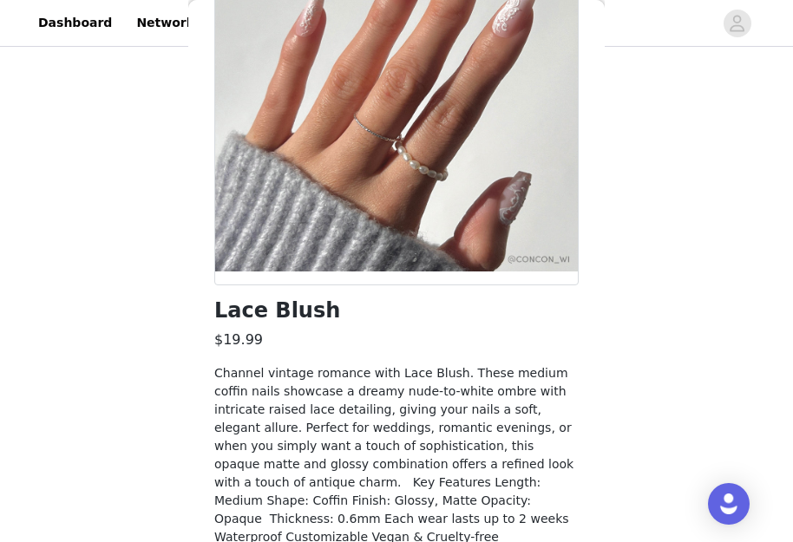
scroll to position [251, 0]
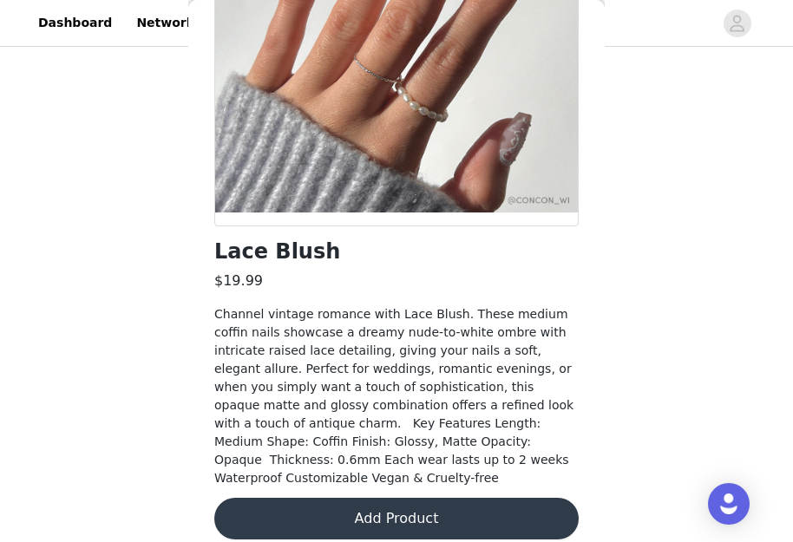
click at [399, 510] on button "Add Product" at bounding box center [396, 519] width 364 height 42
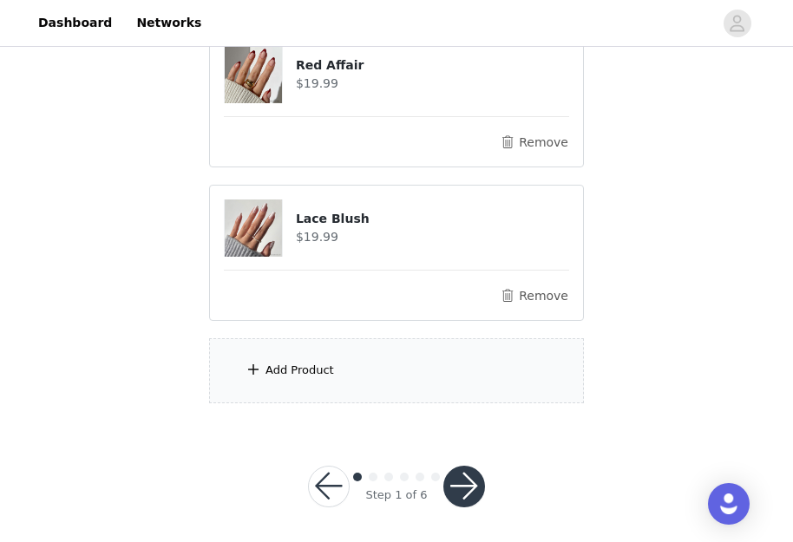
scroll to position [369, 0]
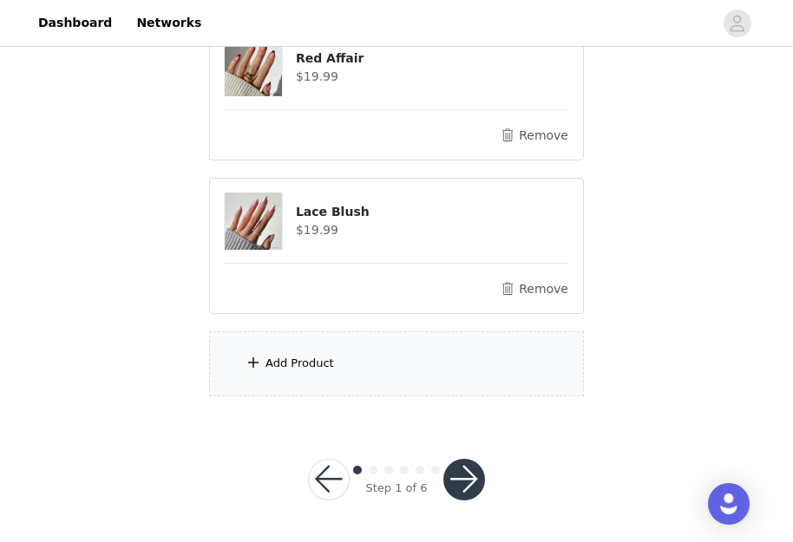
click at [348, 383] on div "Add Product" at bounding box center [396, 363] width 375 height 65
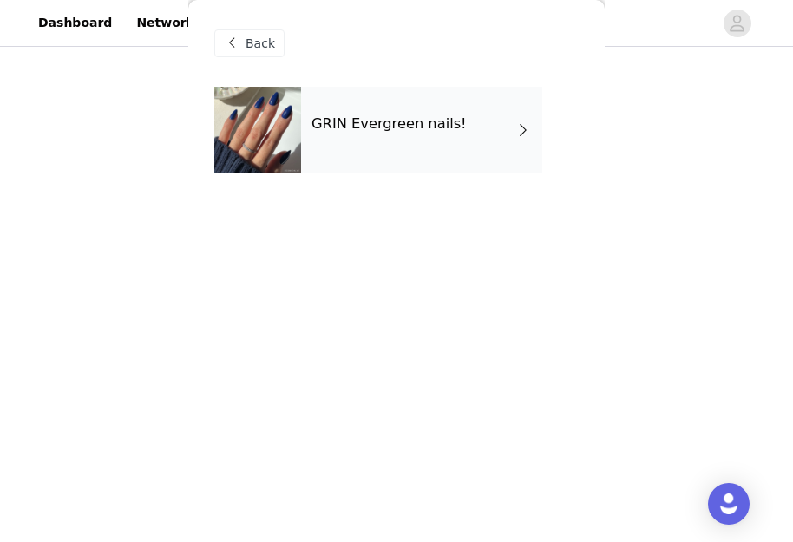
click at [407, 108] on div "GRIN Evergreen nails!" at bounding box center [421, 130] width 241 height 87
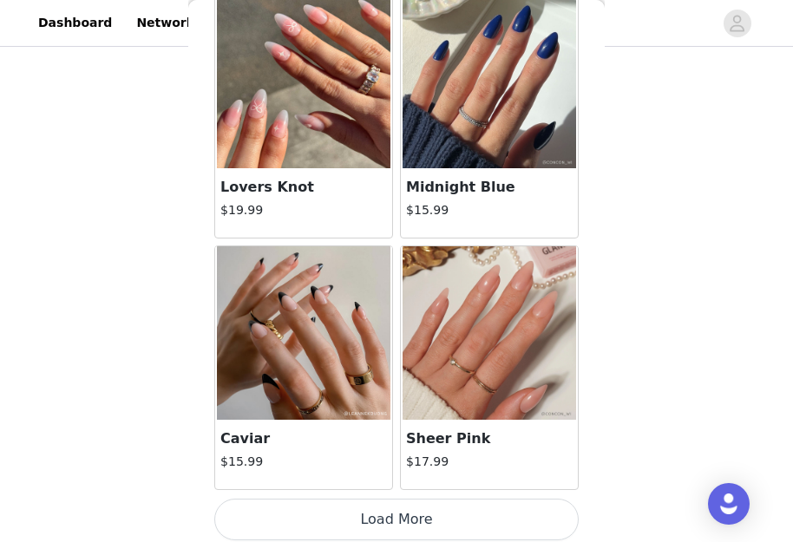
scroll to position [2113, 0]
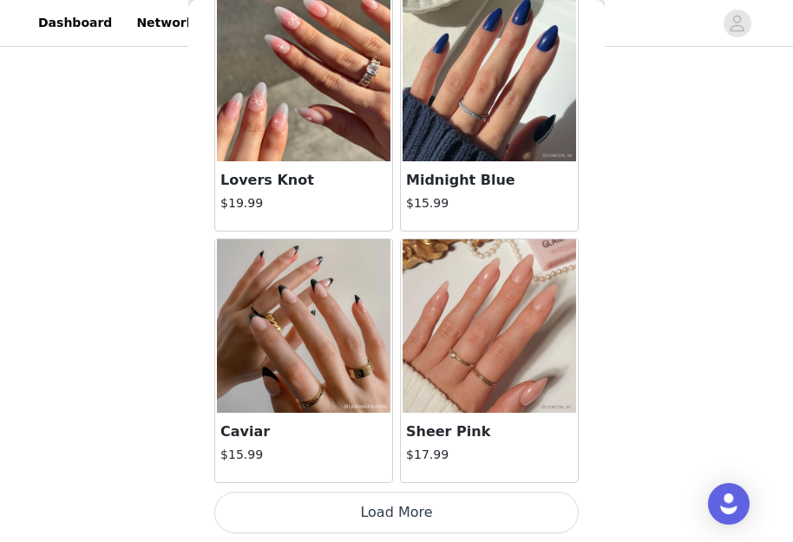
click at [458, 531] on button "Load More" at bounding box center [396, 513] width 364 height 42
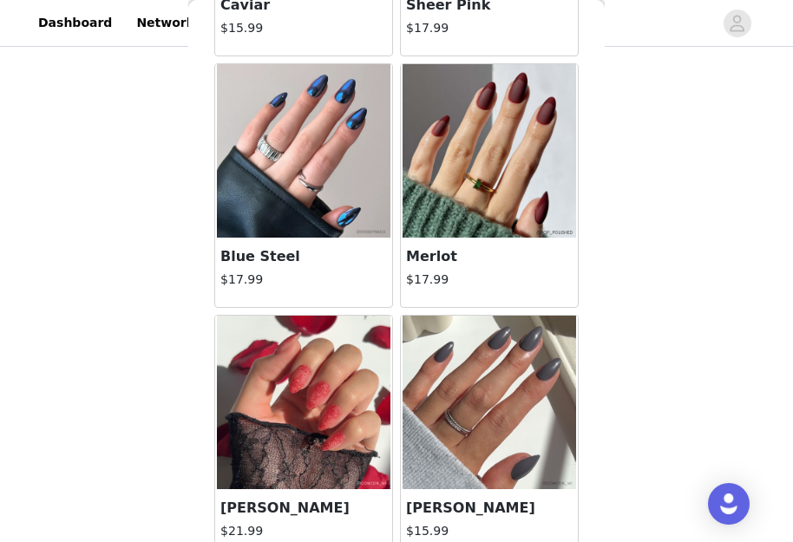
scroll to position [2546, 0]
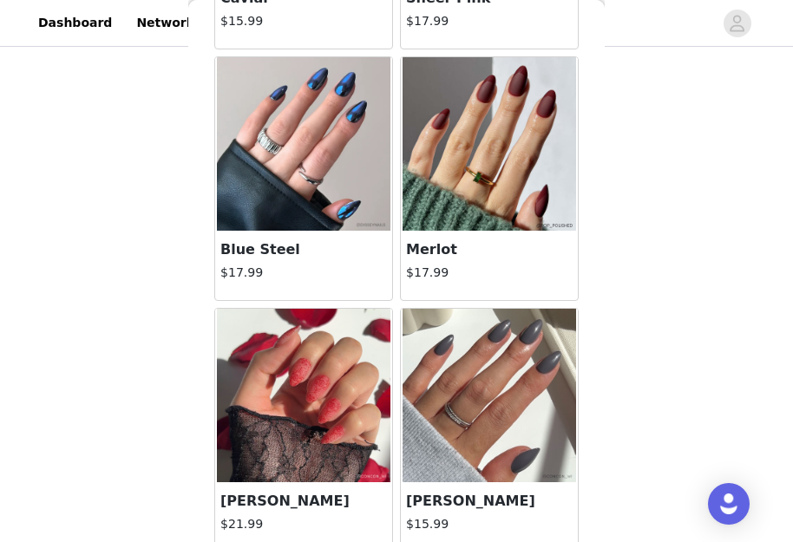
click at [266, 399] on img at bounding box center [304, 396] width 174 height 174
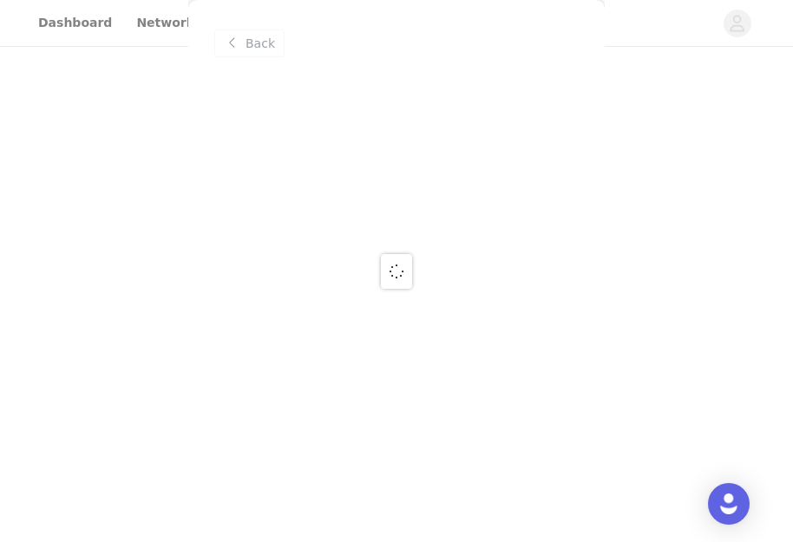
scroll to position [0, 0]
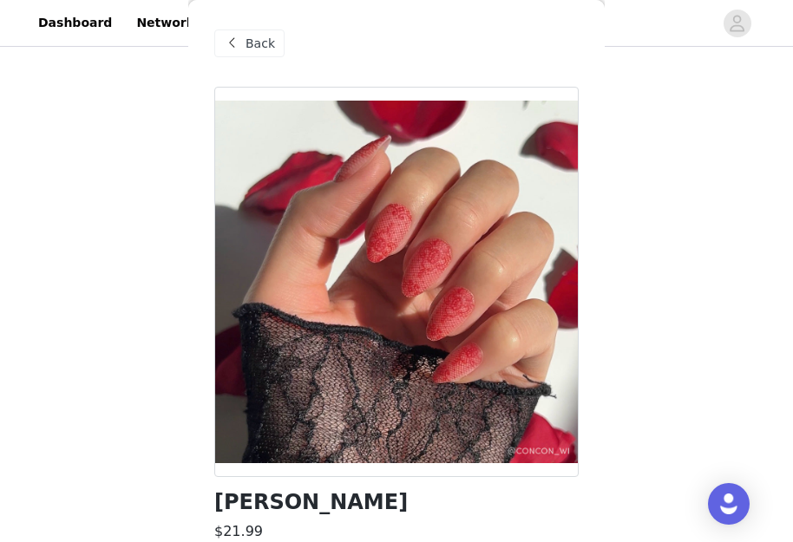
click at [265, 35] on span "Back" at bounding box center [260, 44] width 29 height 18
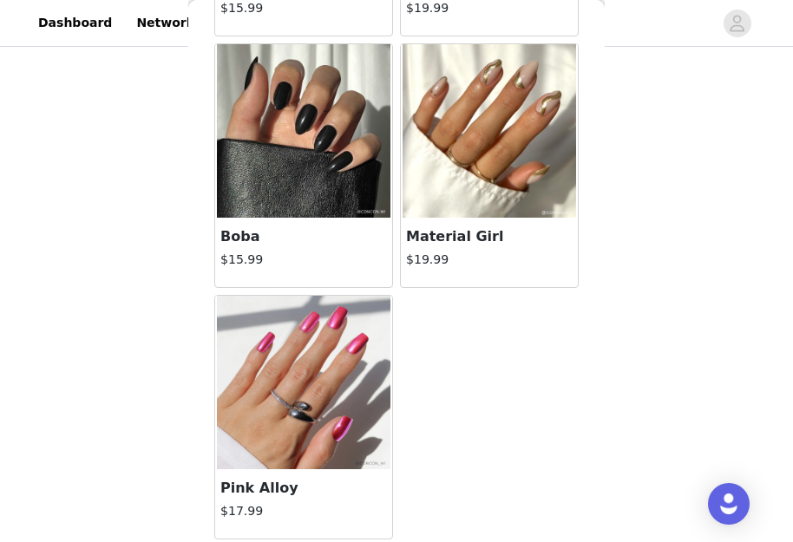
scroll to position [3567, 0]
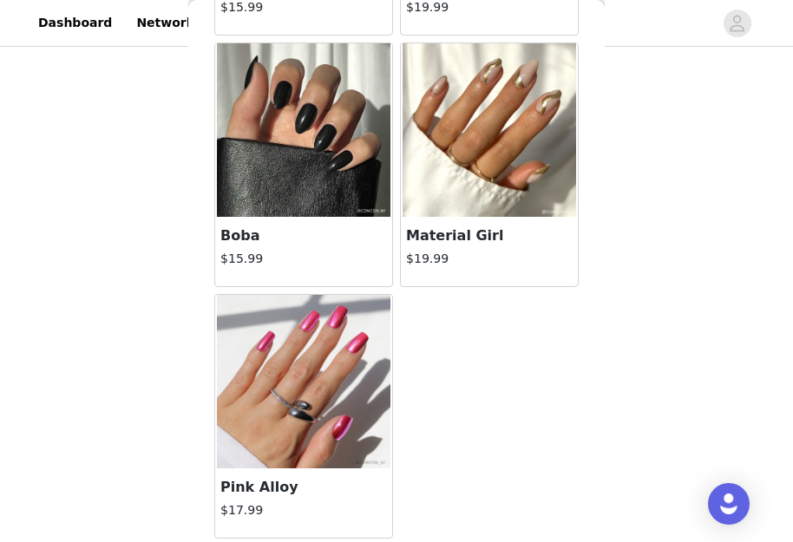
click at [478, 164] on img at bounding box center [490, 130] width 174 height 174
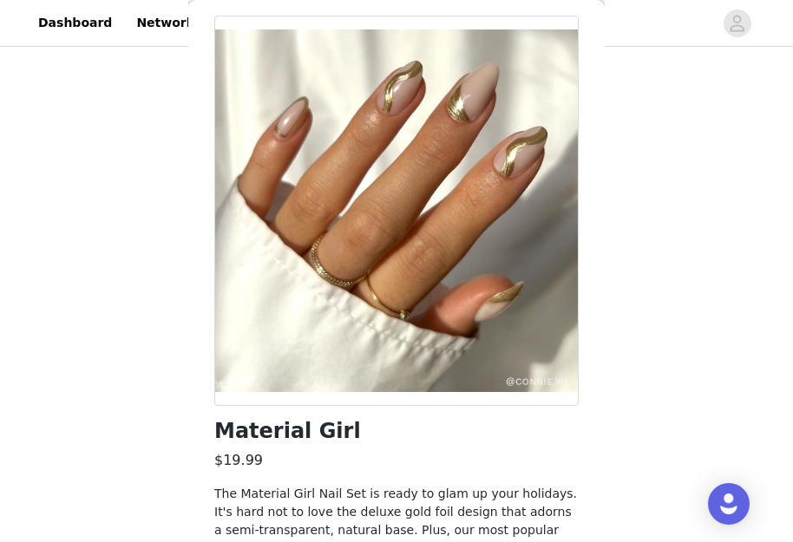
scroll to position [269, 0]
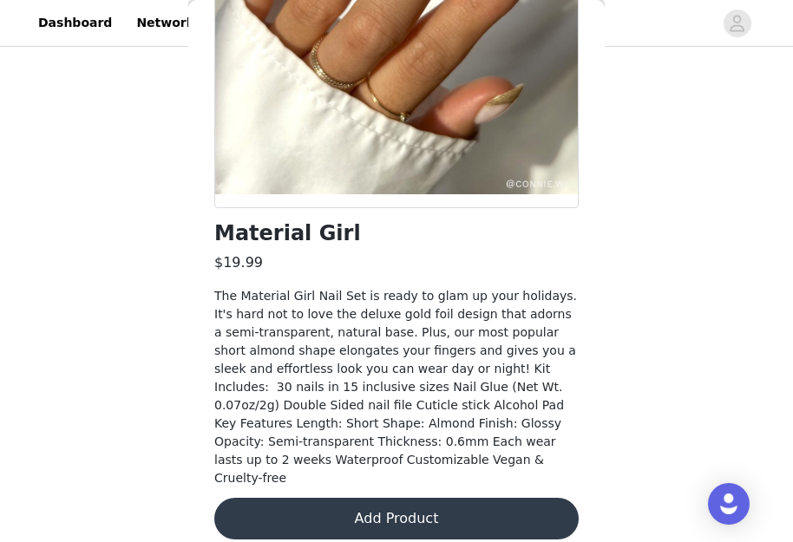
click at [394, 509] on button "Add Product" at bounding box center [396, 519] width 364 height 42
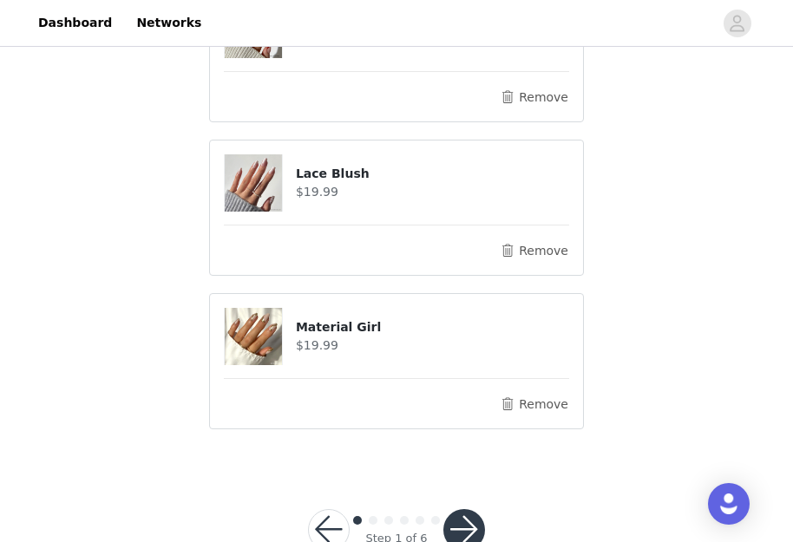
scroll to position [410, 0]
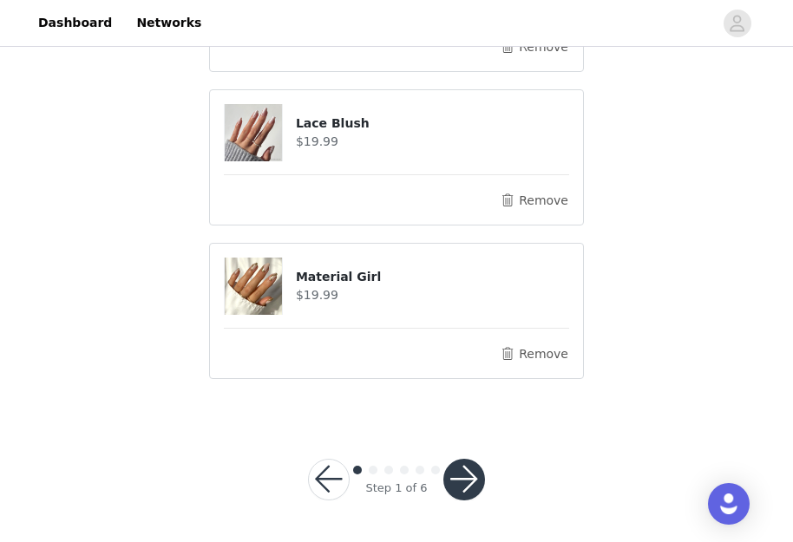
click at [454, 484] on button "button" at bounding box center [464, 480] width 42 height 42
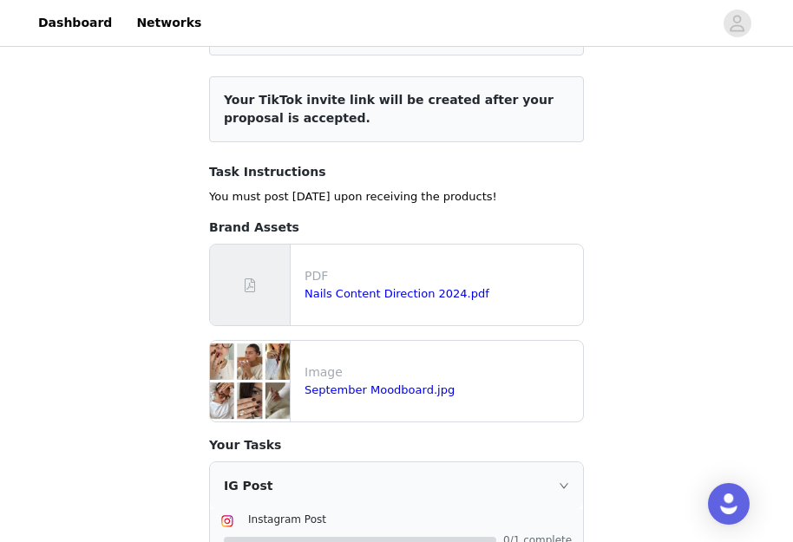
scroll to position [260, 0]
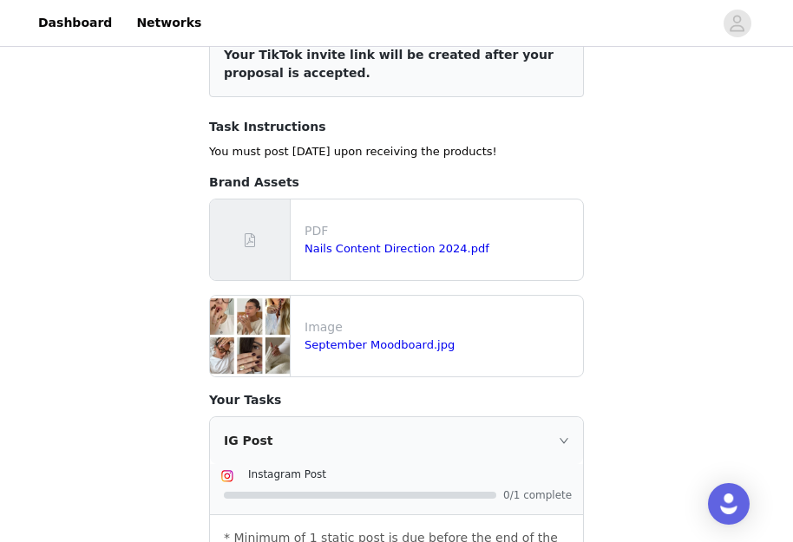
drag, startPoint x: 325, startPoint y: 338, endPoint x: 672, endPoint y: 236, distance: 360.8
click at [672, 236] on div "STEP 2 OF 6 Required tasks! Include the following in your post Hashtag in the c…" at bounding box center [396, 428] width 793 height 1277
click at [309, 242] on link "Nails Content Direction 2024.pdf" at bounding box center [397, 248] width 185 height 13
click at [334, 338] on link "September Moodboard.jpg" at bounding box center [380, 344] width 150 height 13
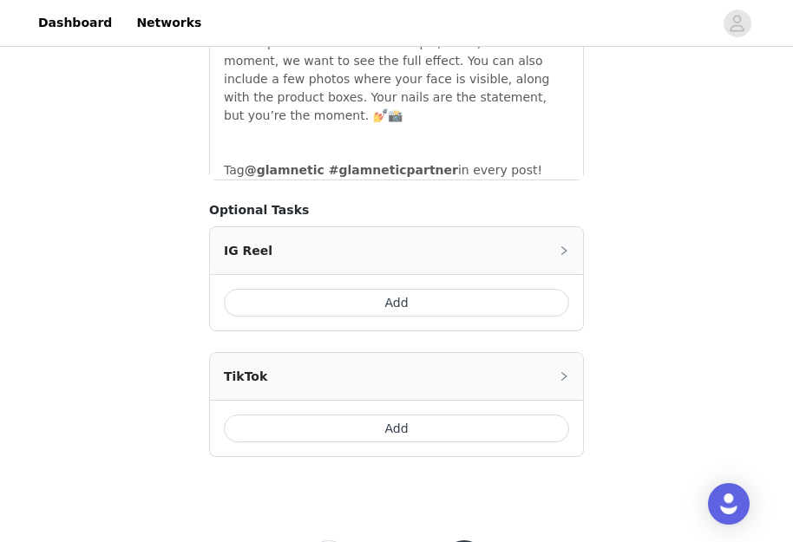
scroll to position [855, 0]
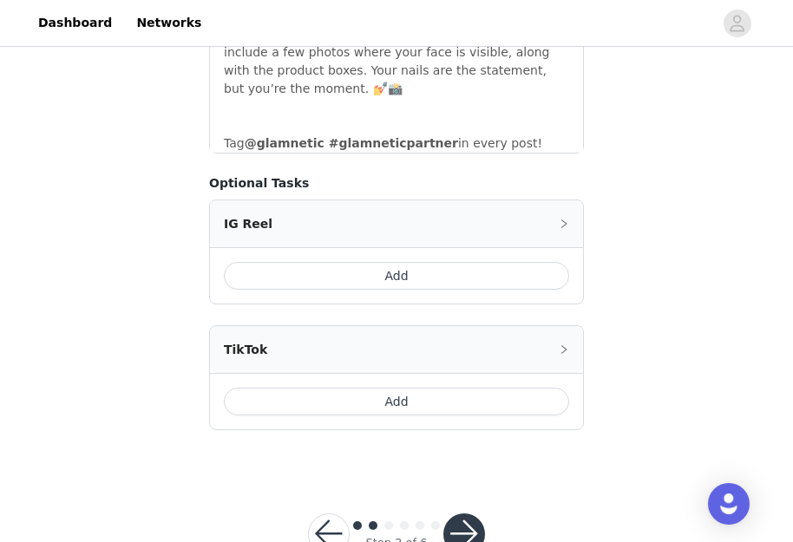
click at [426, 388] on button "Add" at bounding box center [396, 402] width 345 height 28
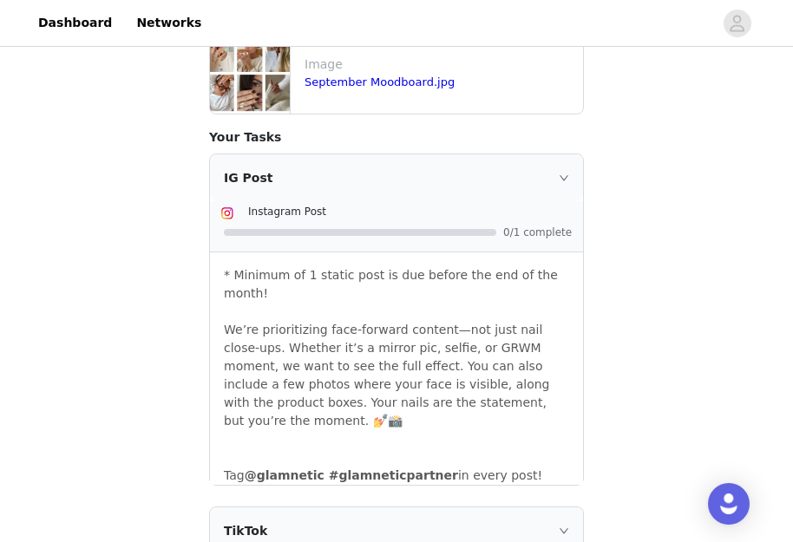
scroll to position [477, 0]
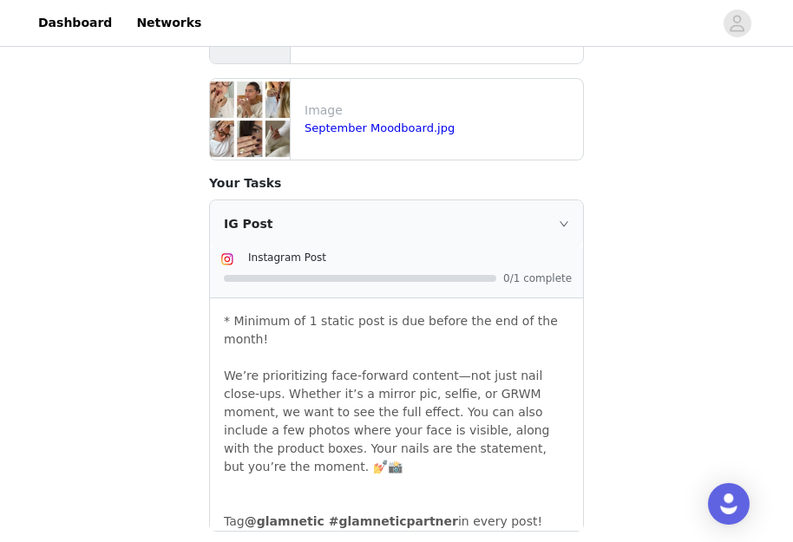
click at [546, 210] on div "IG Post" at bounding box center [396, 223] width 373 height 47
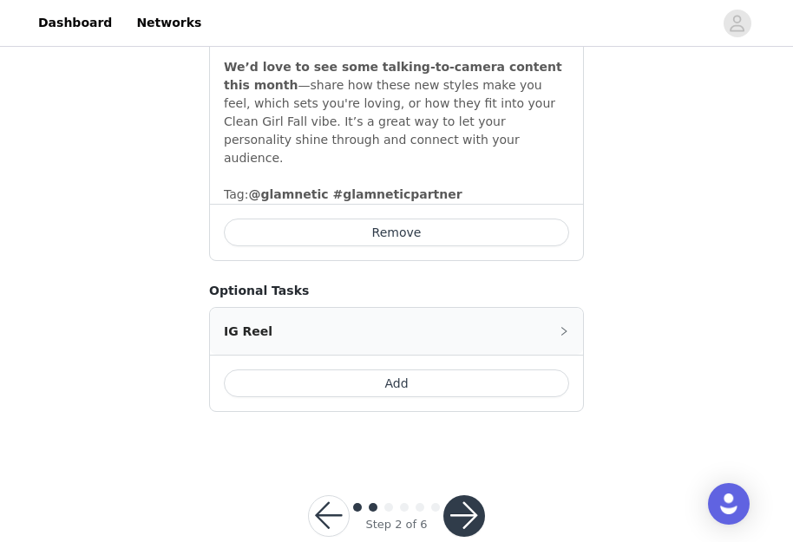
click at [460, 370] on button "Add" at bounding box center [396, 384] width 345 height 28
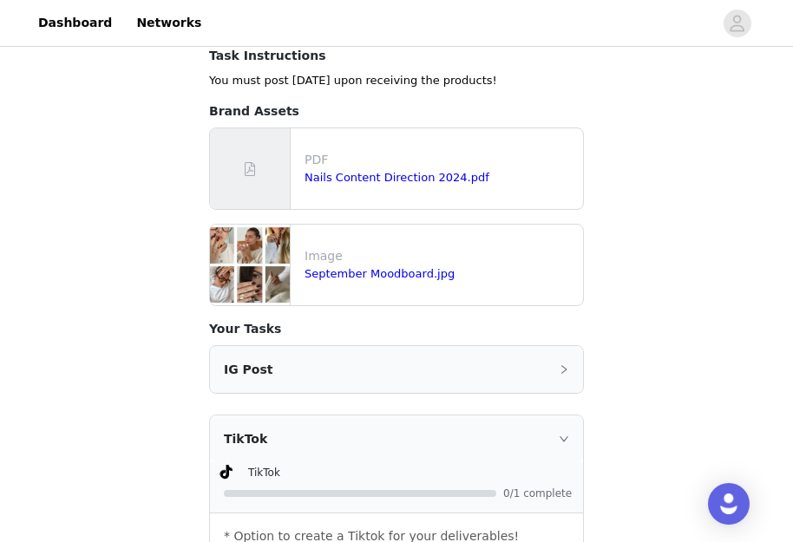
scroll to position [317, 0]
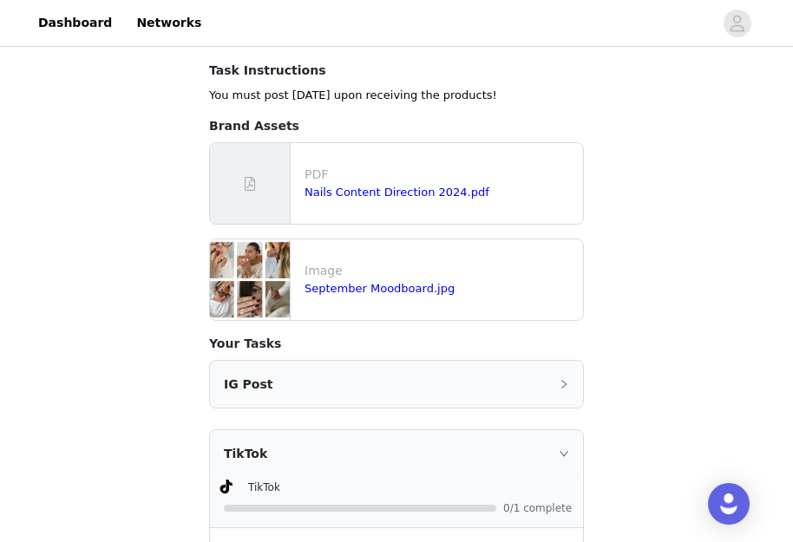
click at [541, 369] on div "IG Post" at bounding box center [396, 384] width 373 height 47
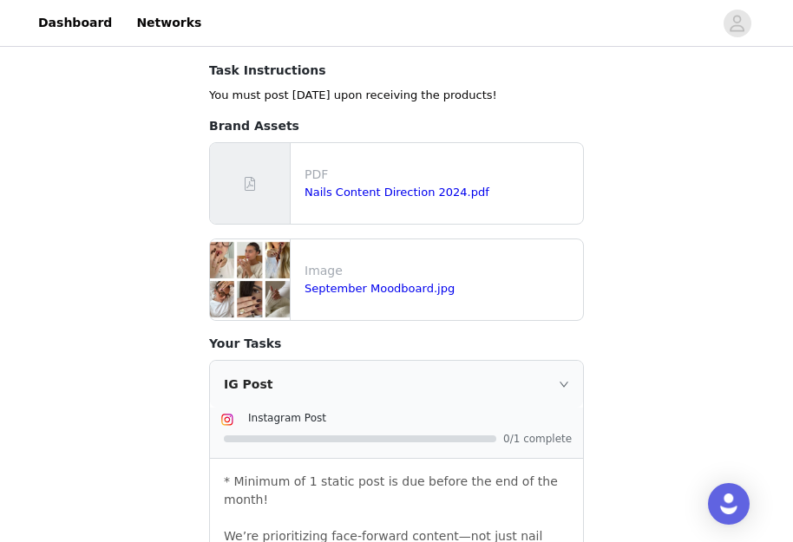
click at [555, 369] on div "IG Post" at bounding box center [396, 384] width 373 height 47
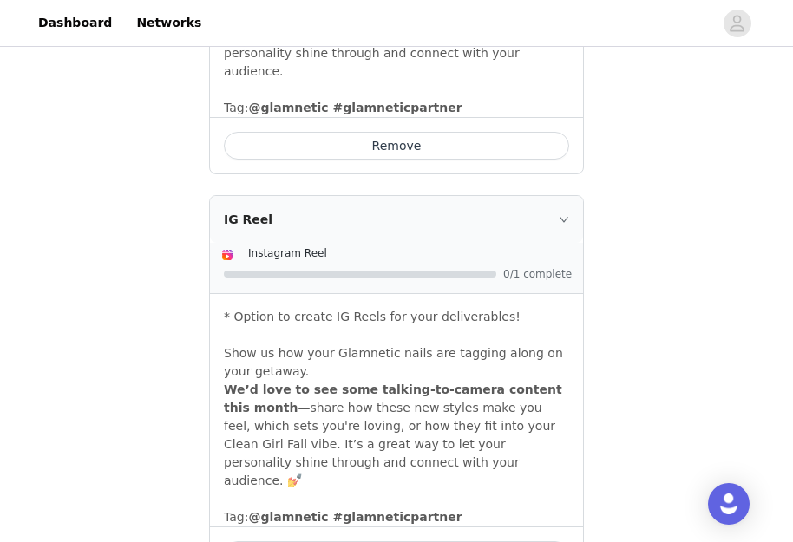
scroll to position [1011, 0]
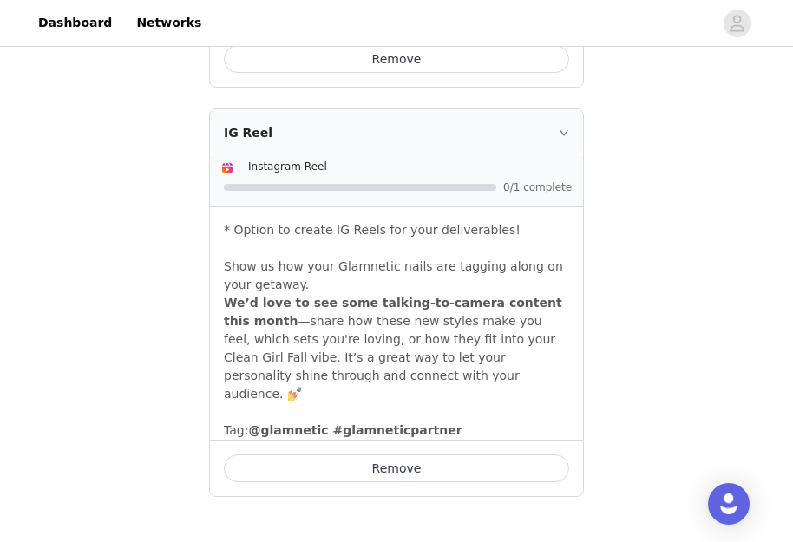
click at [458, 455] on button "Remove" at bounding box center [396, 469] width 345 height 28
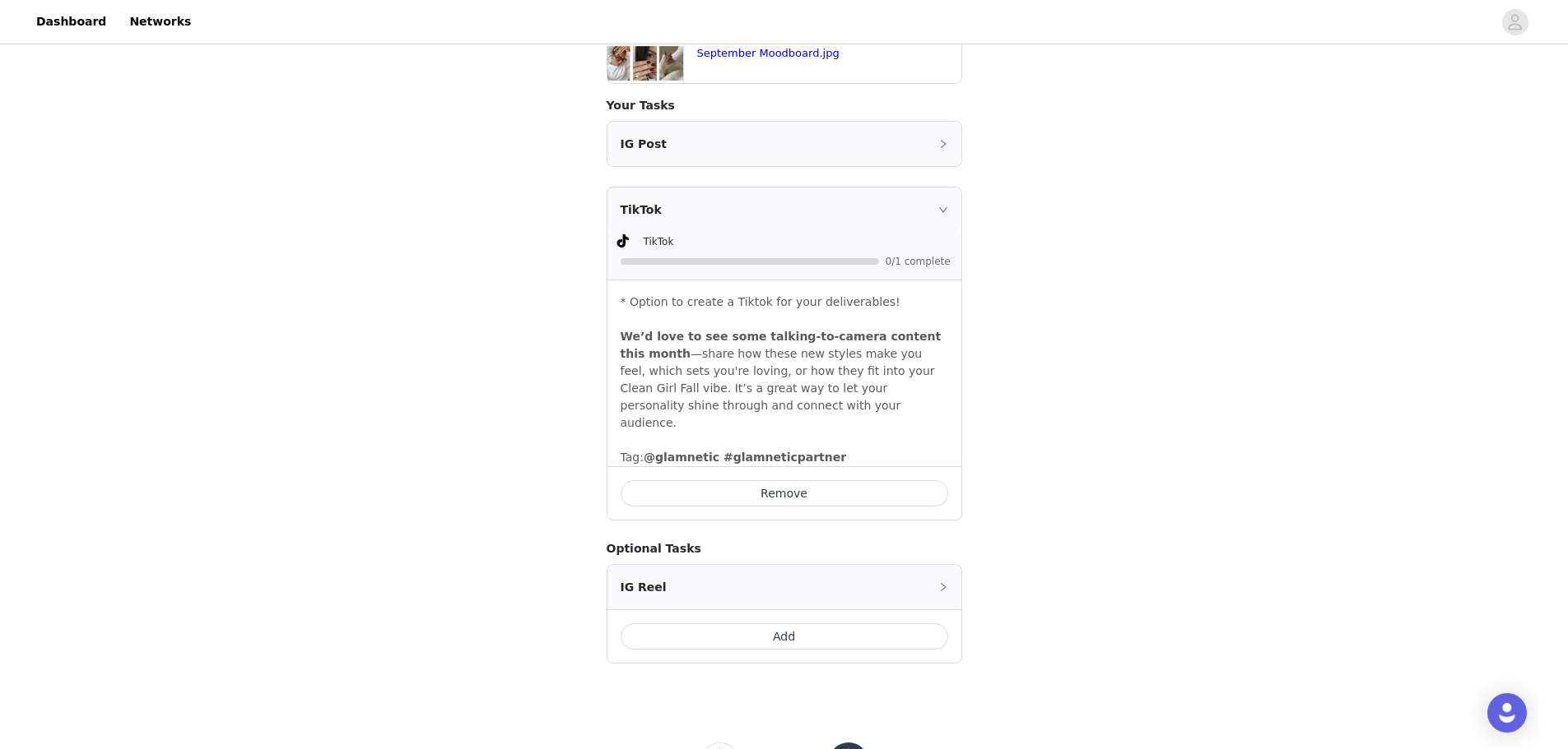
scroll to position [558, 0]
